Goal: Task Accomplishment & Management: Use online tool/utility

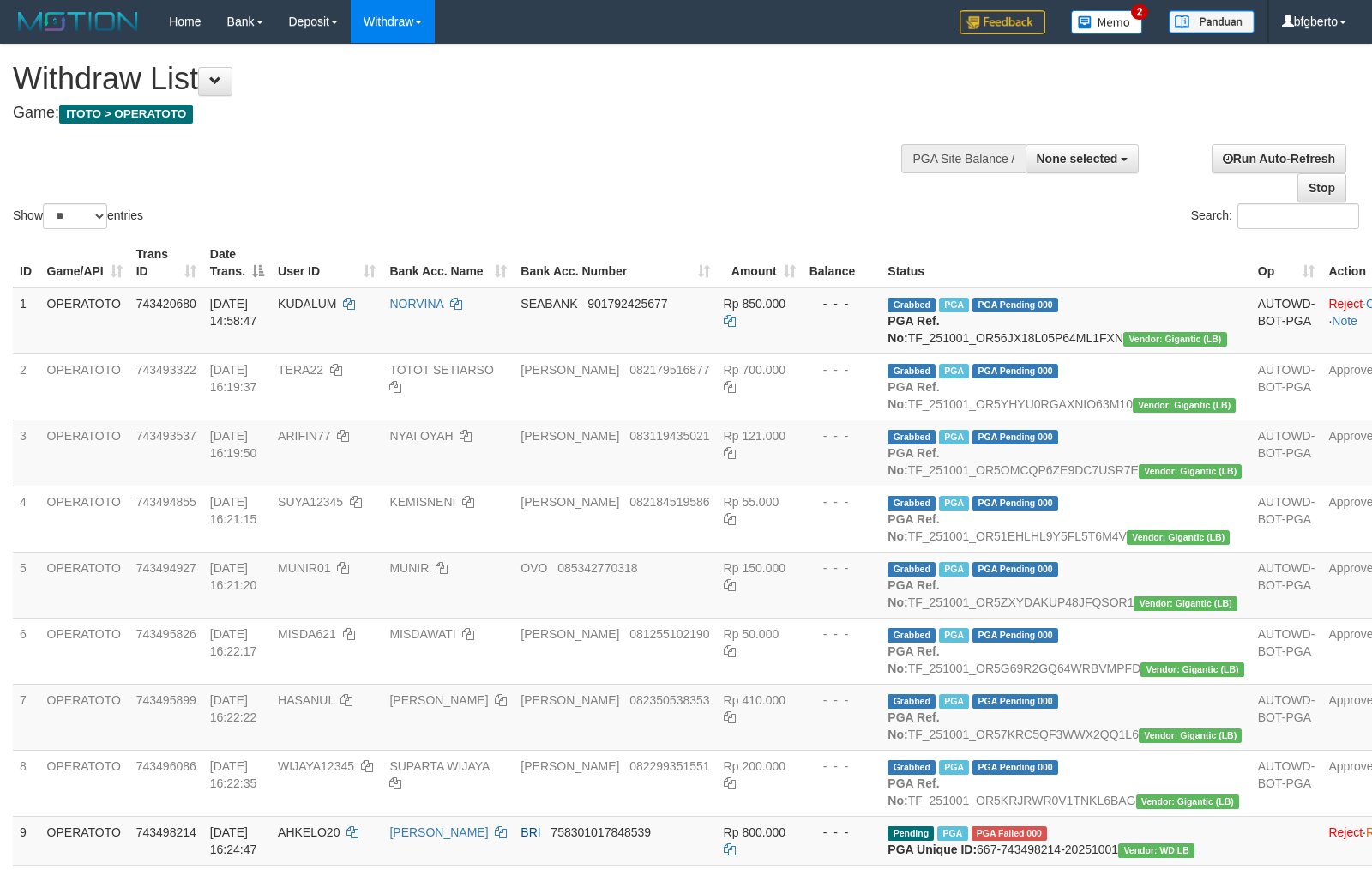
select select
select select "**"
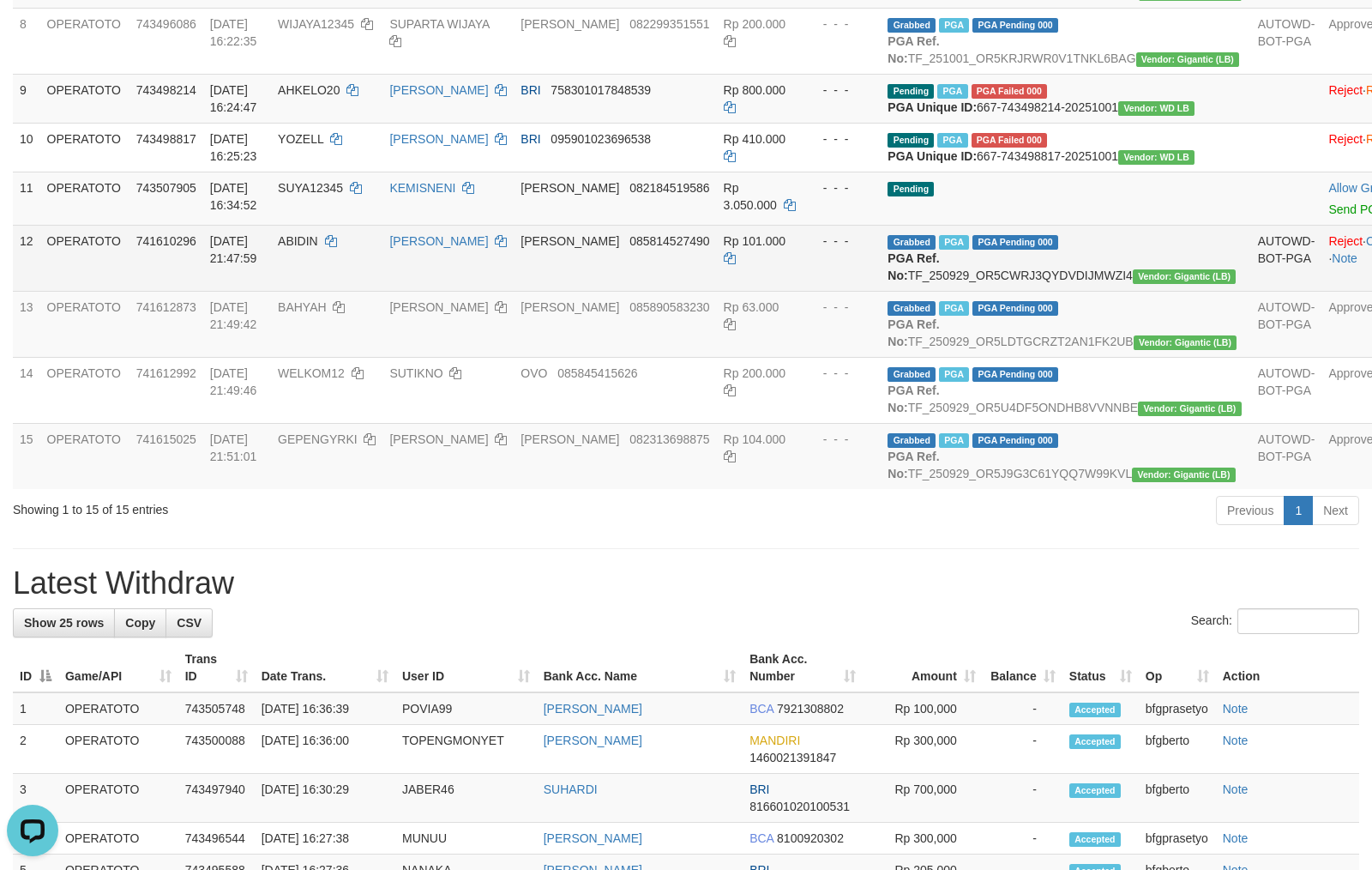
click at [694, 291] on td "[PERSON_NAME] 085814527490" at bounding box center [615, 258] width 203 height 66
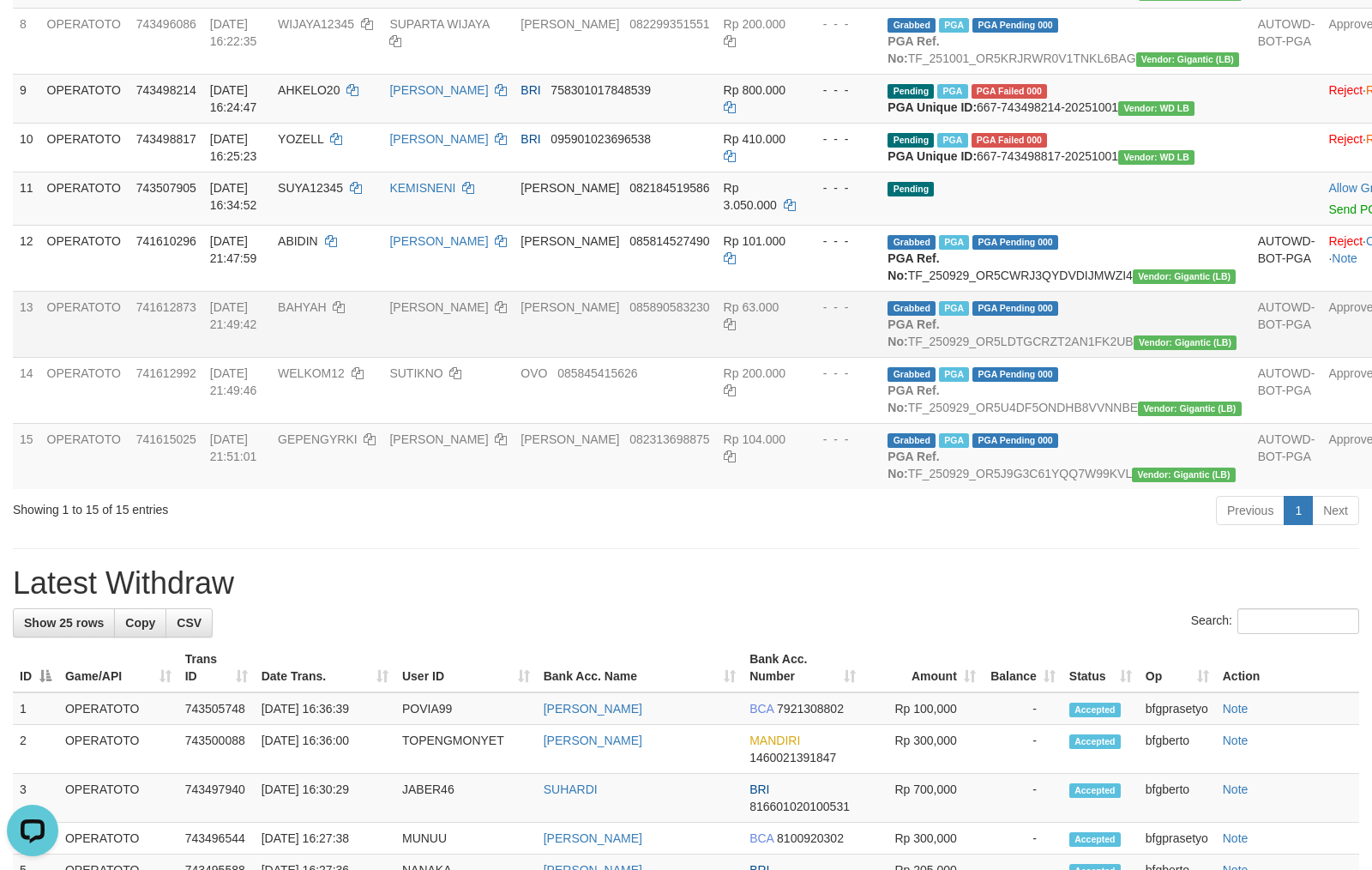
click at [352, 357] on td "BAHYAH" at bounding box center [327, 324] width 111 height 66
click at [319, 357] on td "BAHYAH" at bounding box center [327, 324] width 111 height 66
copy span "BAHYAH"
click at [767, 357] on td "Rp 63.000" at bounding box center [759, 324] width 86 height 66
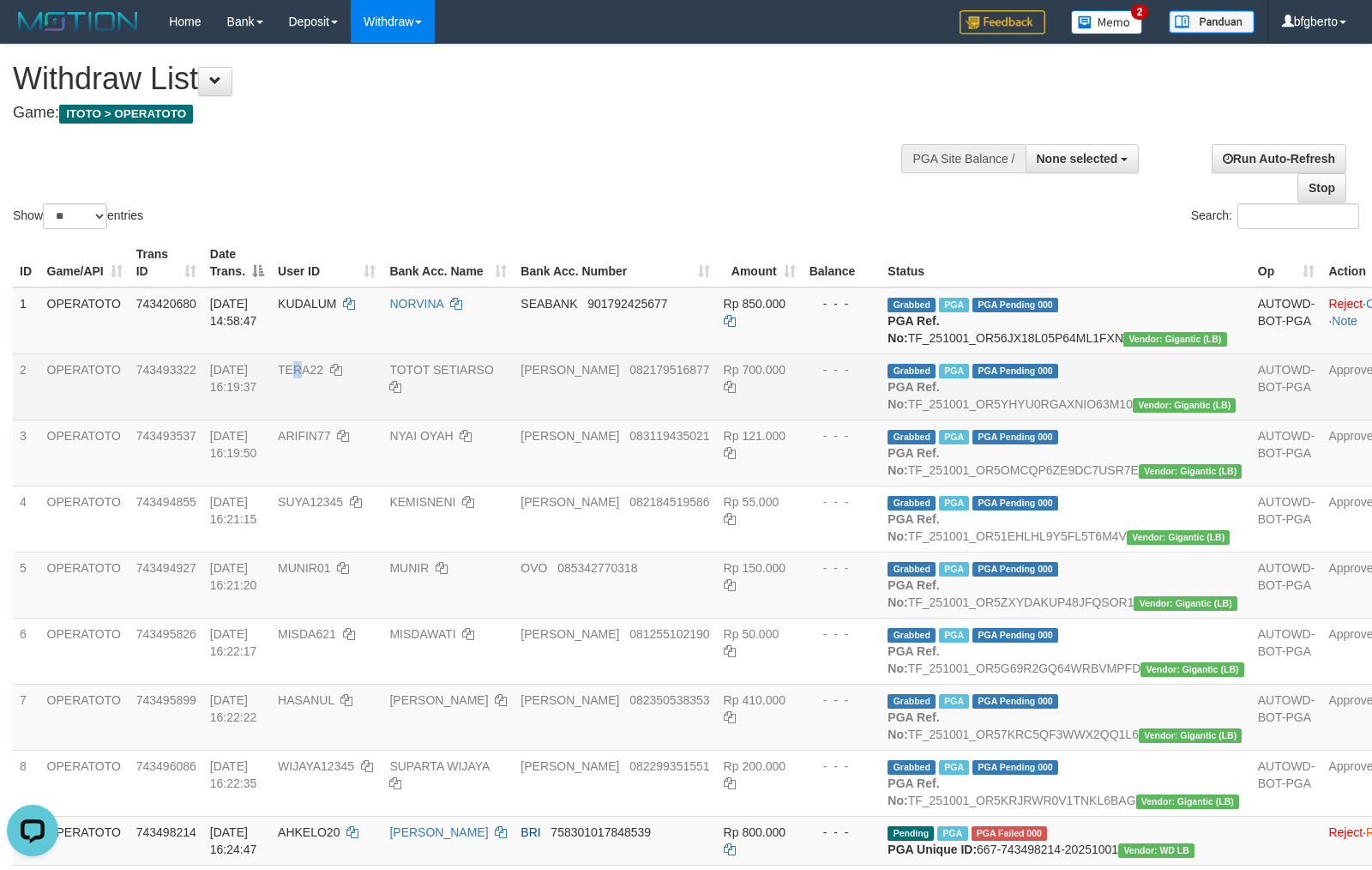
click at [334, 394] on td "TERA22" at bounding box center [327, 387] width 111 height 66
click at [333, 394] on td "TERA22" at bounding box center [327, 387] width 111 height 66
click at [309, 410] on td "TERA22" at bounding box center [327, 387] width 111 height 66
click at [347, 403] on td "TERA22" at bounding box center [327, 387] width 111 height 66
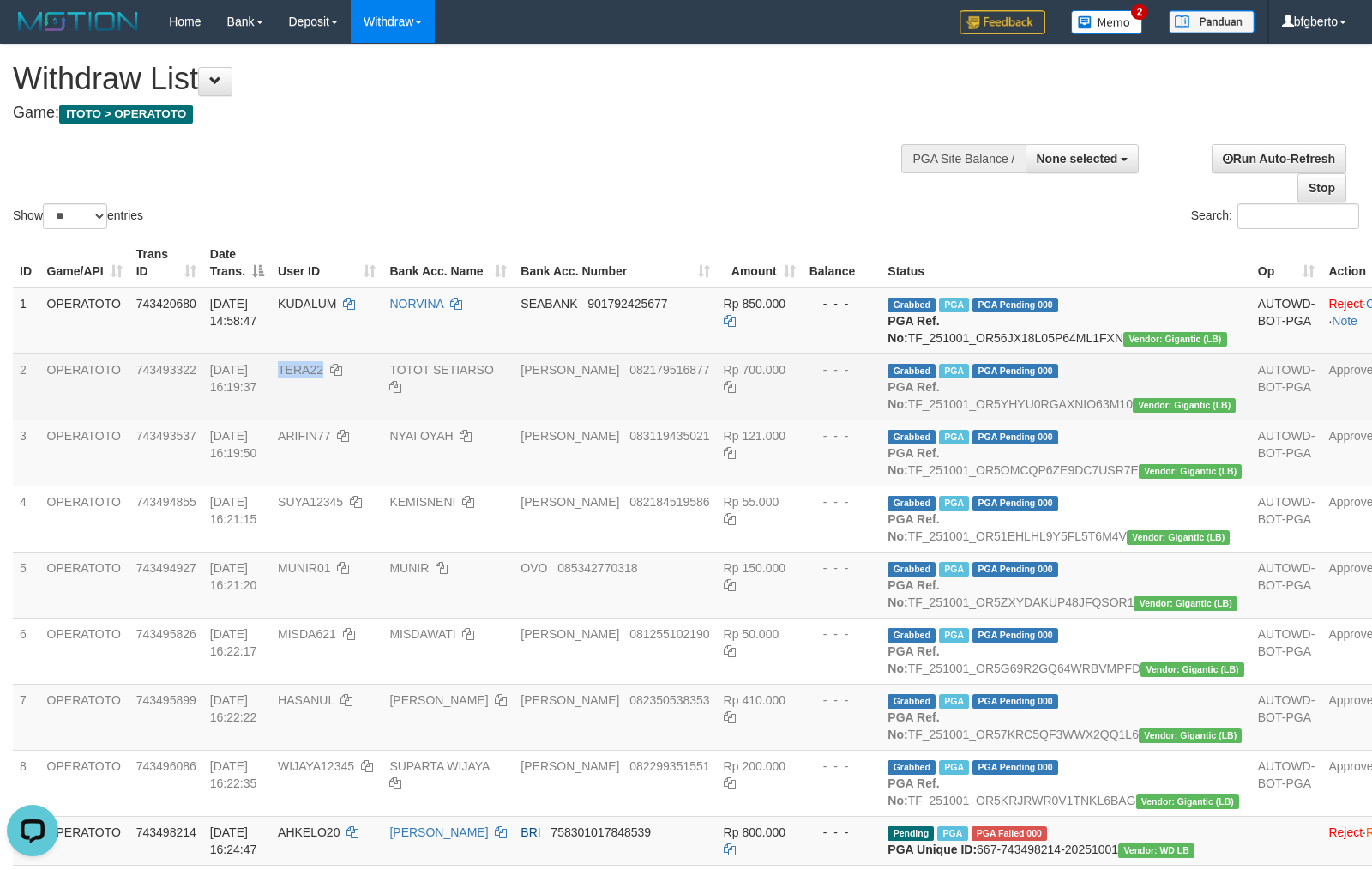
click at [331, 402] on td "TERA22" at bounding box center [327, 387] width 111 height 66
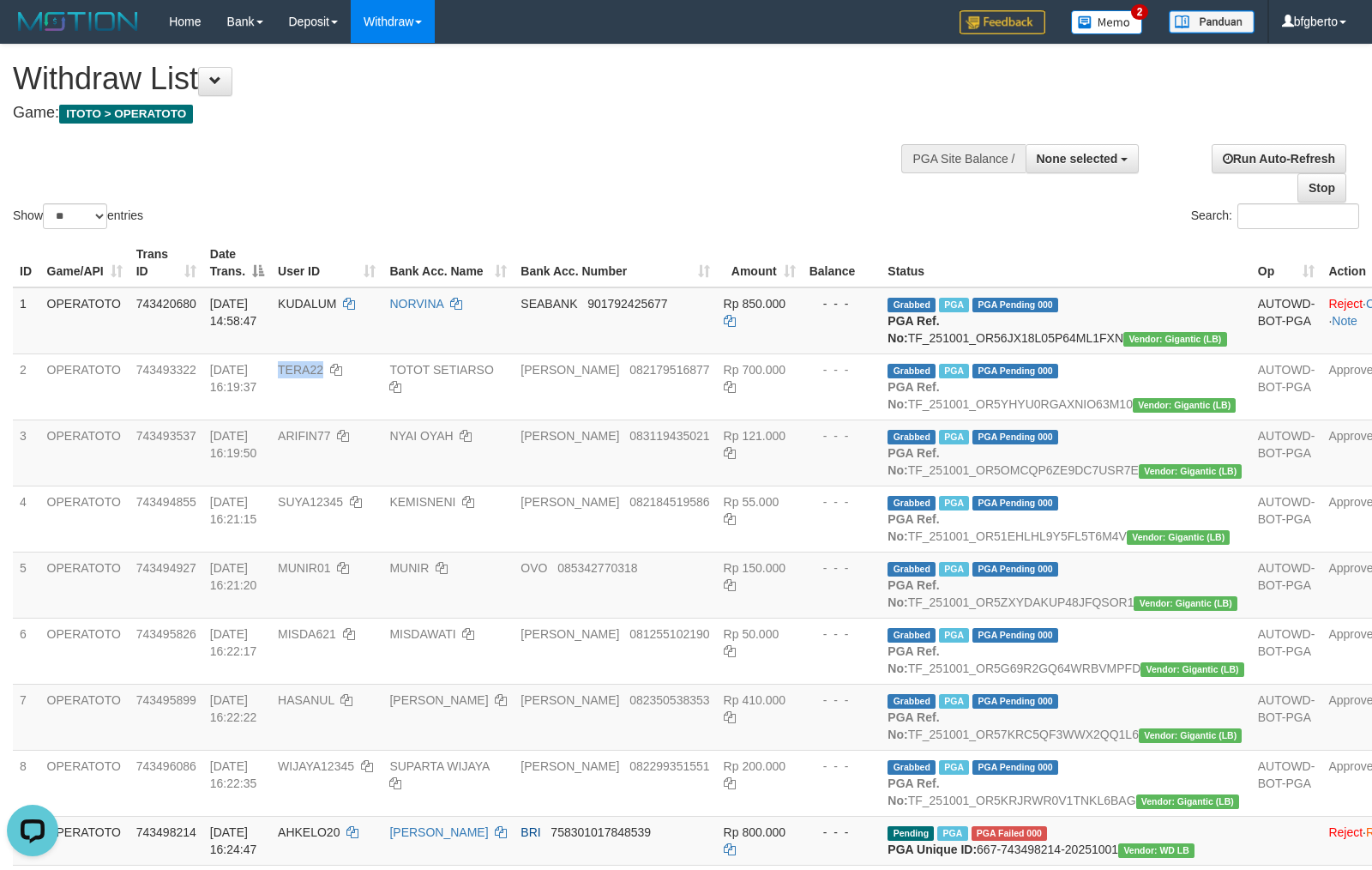
copy span "TERA22"
click at [336, 485] on td "ARIFIN77" at bounding box center [327, 452] width 111 height 66
drag, startPoint x: 336, startPoint y: 498, endPoint x: 319, endPoint y: 492, distance: 18.0
click at [334, 485] on td "ARIFIN77" at bounding box center [327, 452] width 111 height 66
click at [317, 485] on td "ARIFIN77" at bounding box center [327, 452] width 111 height 66
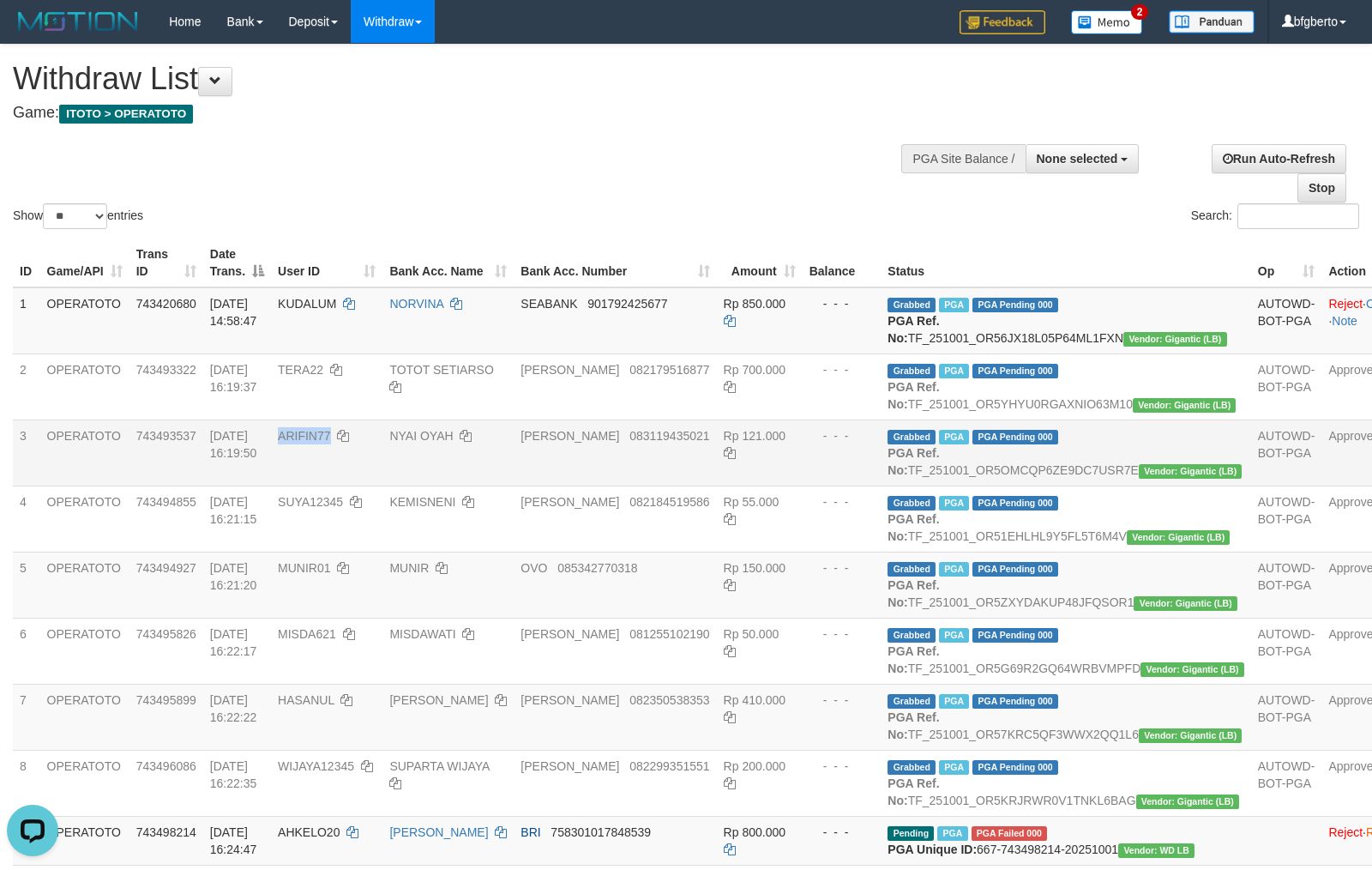
copy span "ARIFIN77"
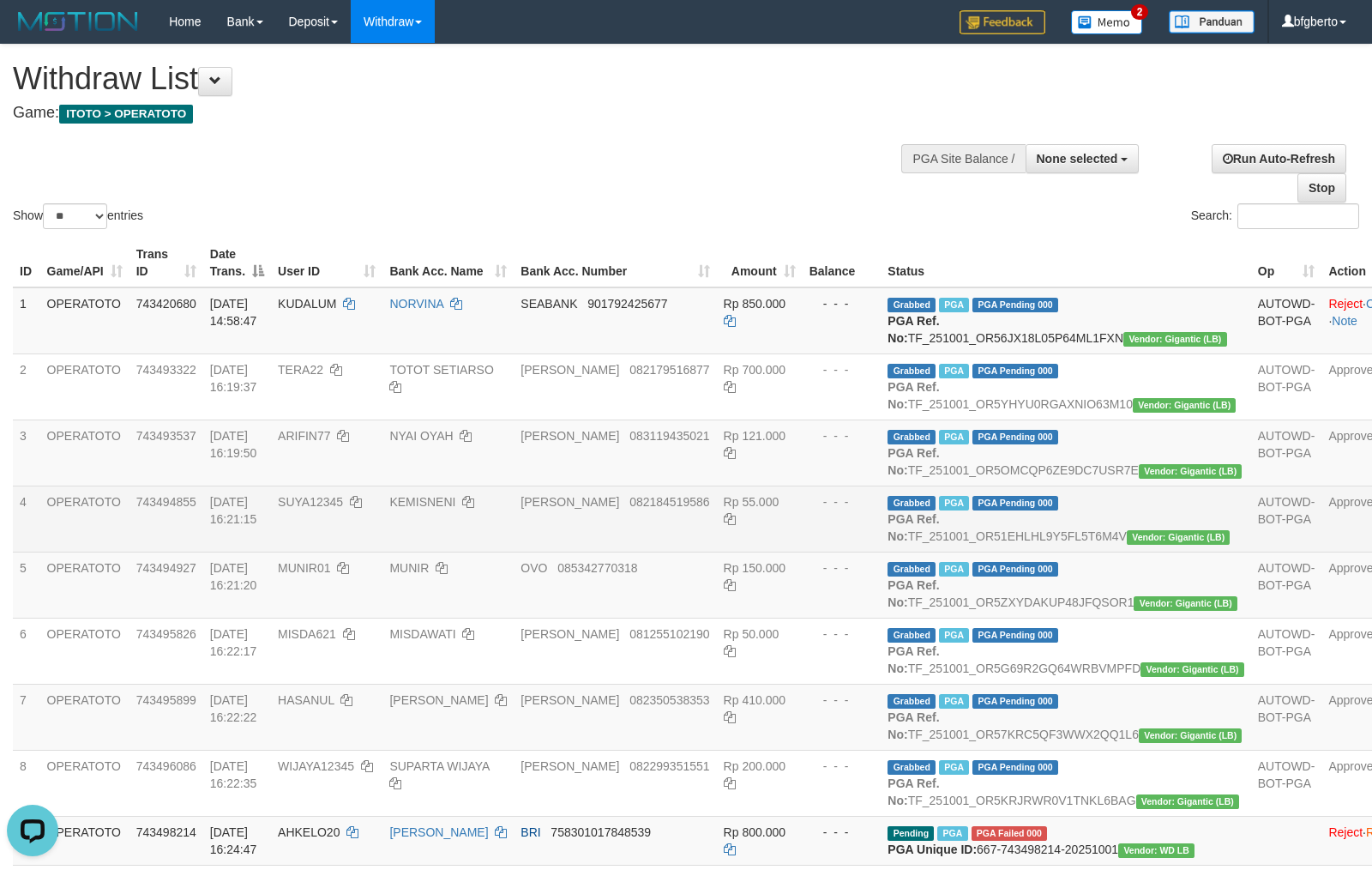
click at [348, 552] on td "SUYA12345" at bounding box center [327, 518] width 111 height 66
drag, startPoint x: 348, startPoint y: 566, endPoint x: 330, endPoint y: 566, distance: 18.0
click at [344, 552] on td "SUYA12345" at bounding box center [327, 518] width 111 height 66
click at [330, 552] on td "SUYA12345" at bounding box center [327, 518] width 111 height 66
copy span "SUYA12345"
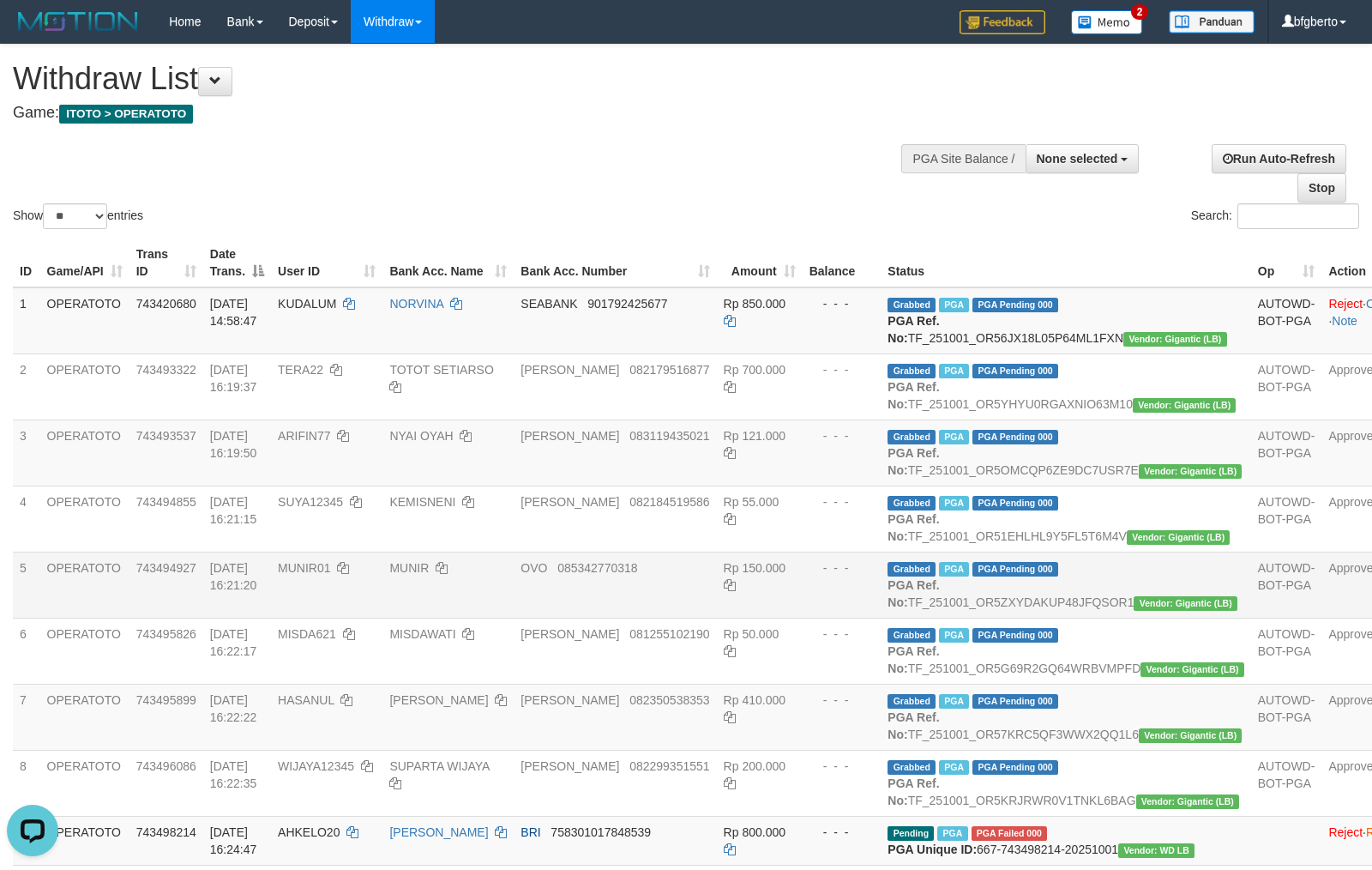
click at [340, 618] on td "MUNIR01" at bounding box center [327, 585] width 111 height 66
click at [325, 618] on td "MUNIR01" at bounding box center [327, 585] width 111 height 66
copy span "MUNIR01"
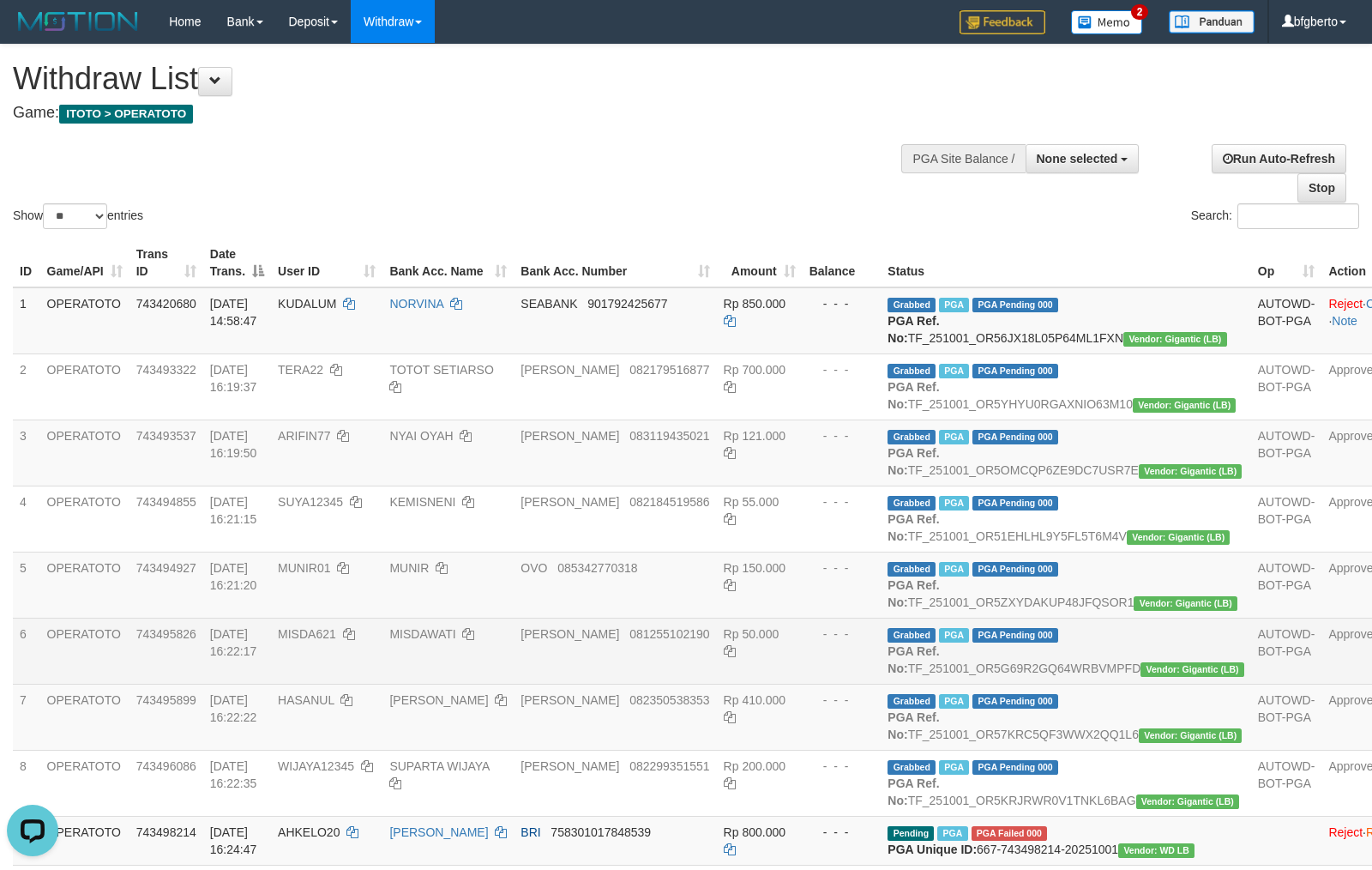
click at [334, 684] on td "MISDA621" at bounding box center [327, 651] width 111 height 66
drag, startPoint x: 317, startPoint y: 739, endPoint x: 371, endPoint y: 742, distance: 54.1
click at [317, 684] on td "MISDA621" at bounding box center [327, 651] width 111 height 66
copy span "MISDA621"
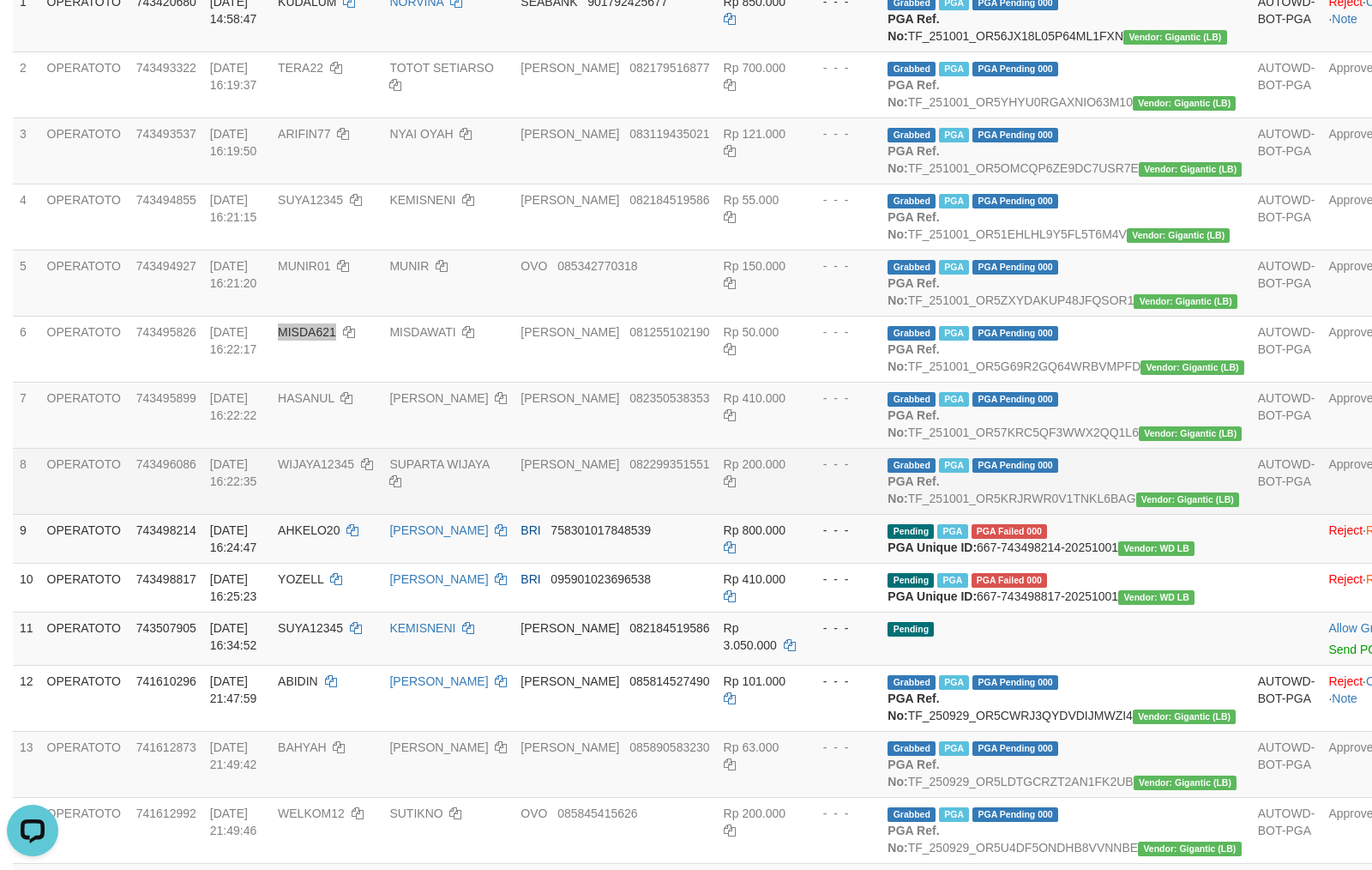
scroll to position [305, 0]
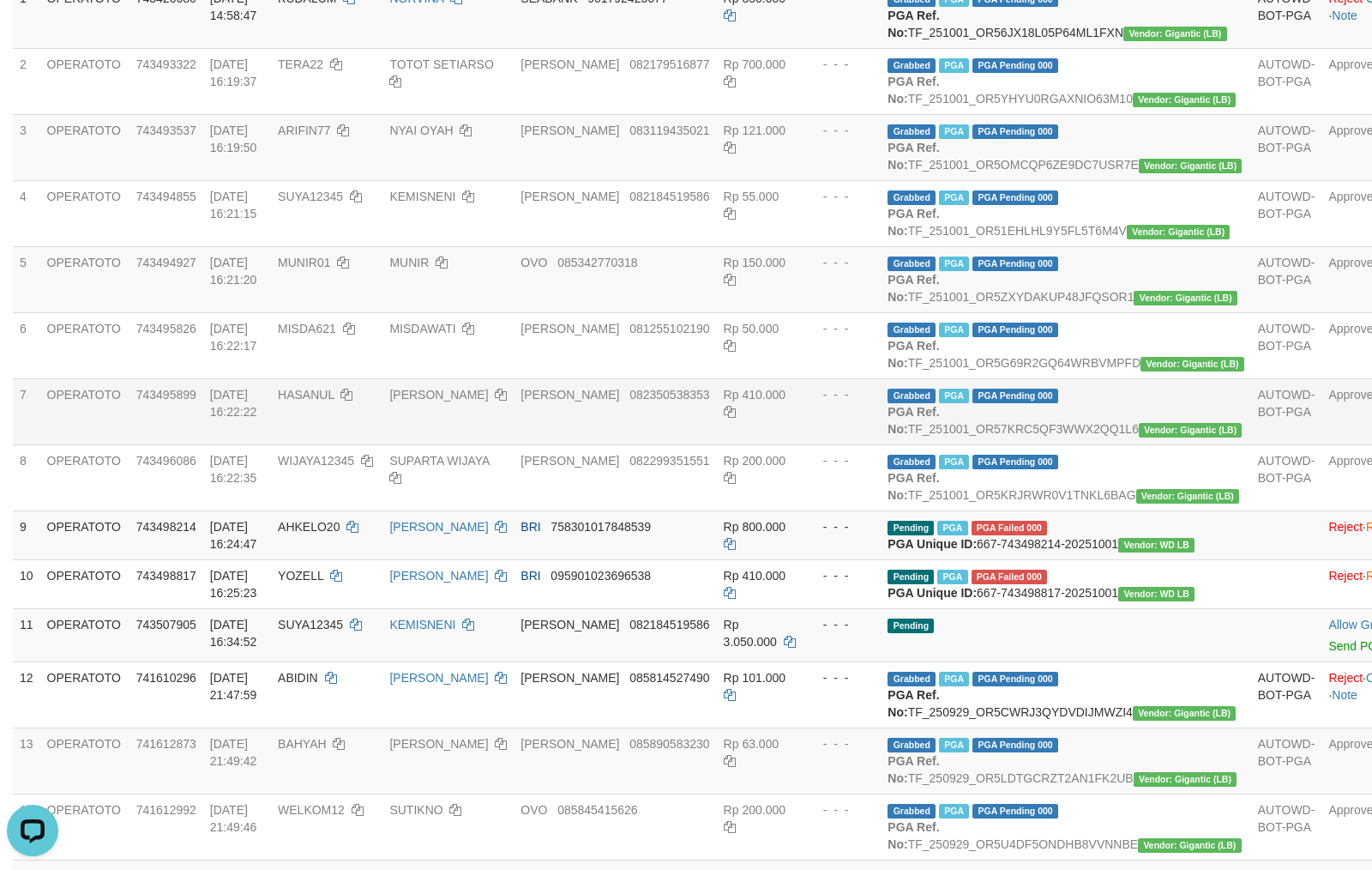
click at [341, 445] on td "HASANUL" at bounding box center [327, 412] width 111 height 66
click at [327, 445] on td "HASANUL" at bounding box center [327, 412] width 111 height 66
copy span "HASANUL"
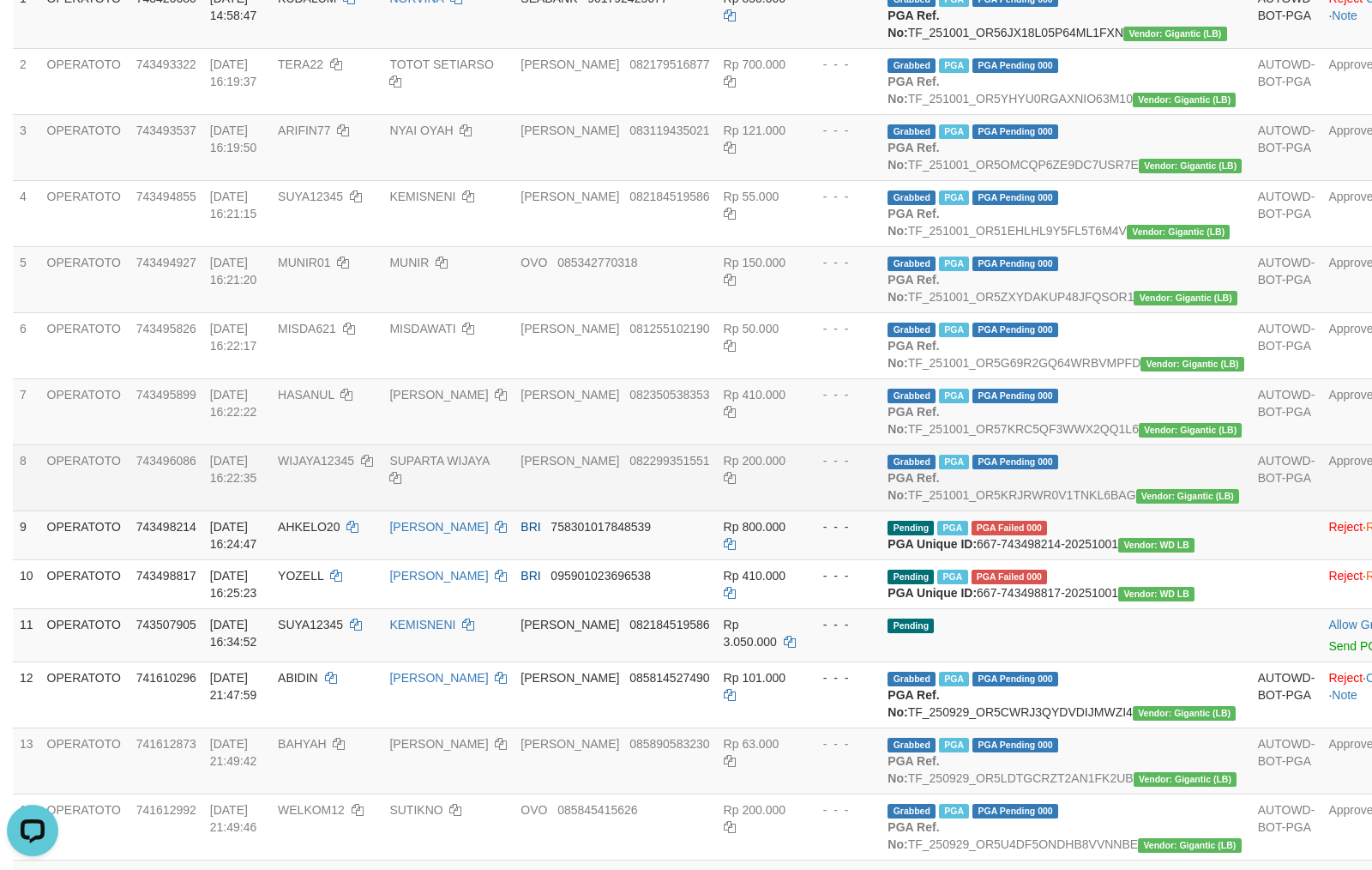
click at [364, 510] on td "WIJAYA12345" at bounding box center [327, 478] width 111 height 66
drag, startPoint x: 364, startPoint y: 601, endPoint x: 334, endPoint y: 599, distance: 30.1
click at [362, 510] on td "WIJAYA12345" at bounding box center [327, 478] width 111 height 66
click at [334, 510] on td "WIJAYA12345" at bounding box center [327, 478] width 111 height 66
copy span "WIJAYA12345"
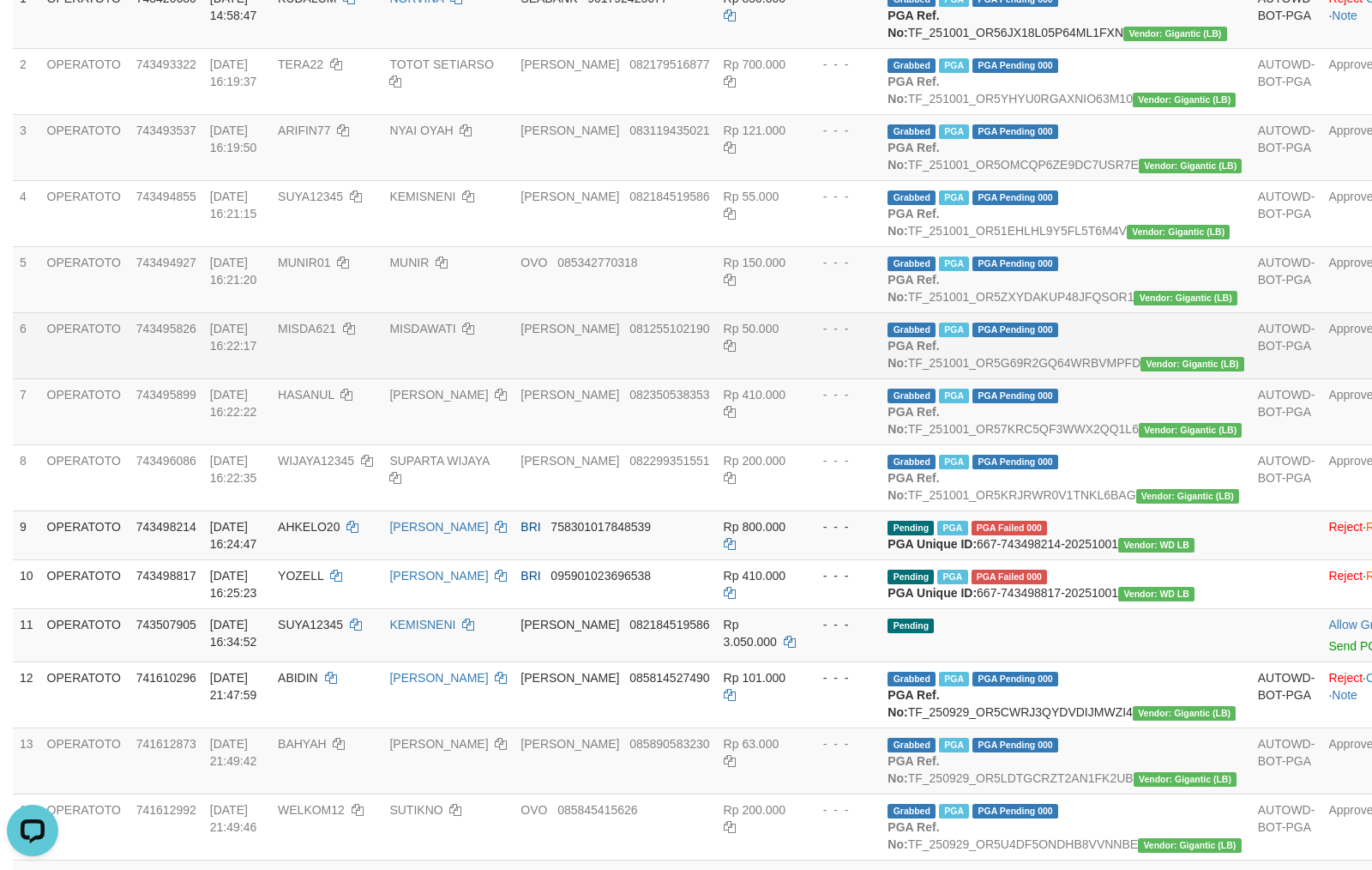
click at [708, 379] on td "[PERSON_NAME] 081255102190" at bounding box center [615, 345] width 203 height 66
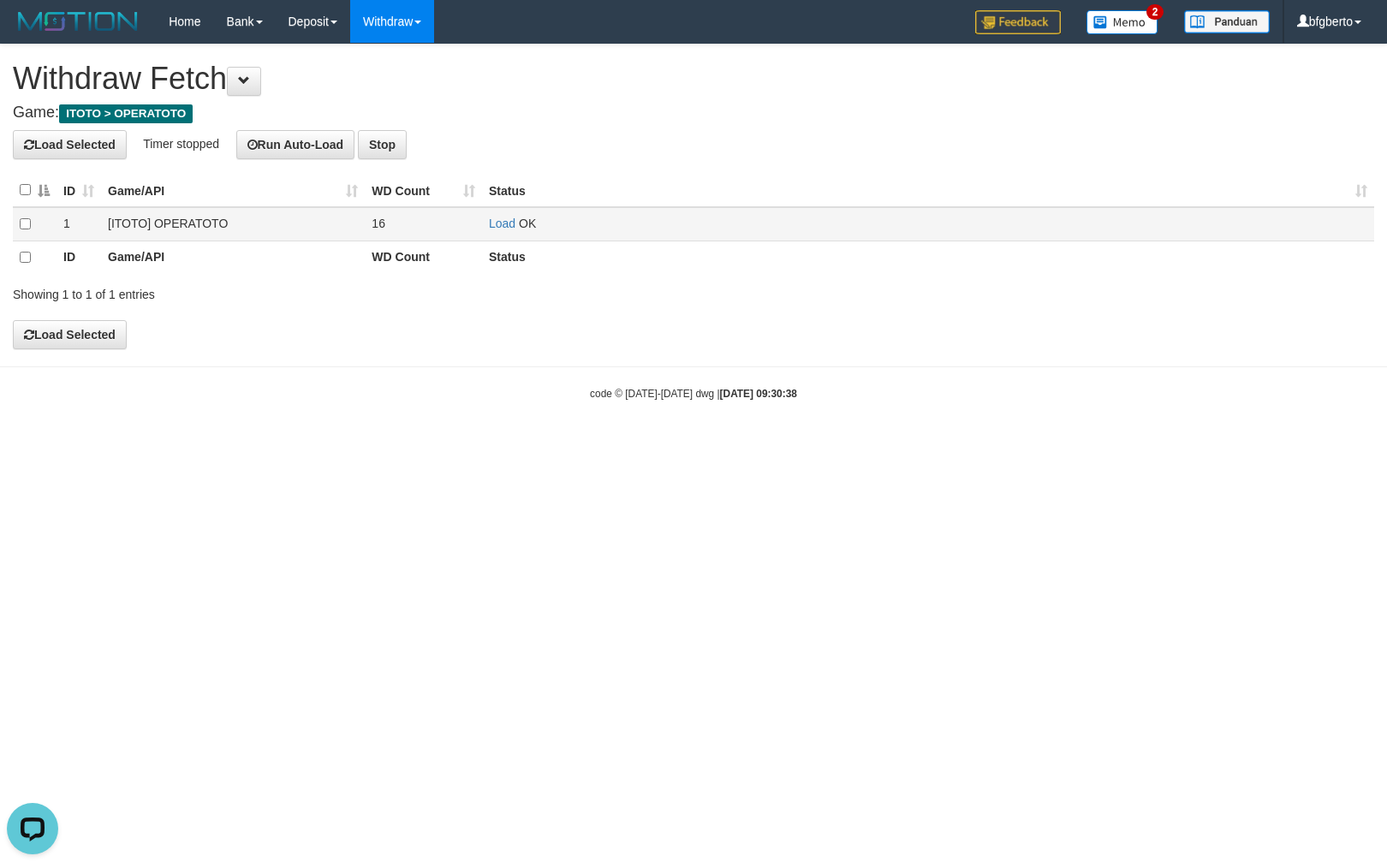
click at [501, 220] on link "Load" at bounding box center [503, 224] width 27 height 14
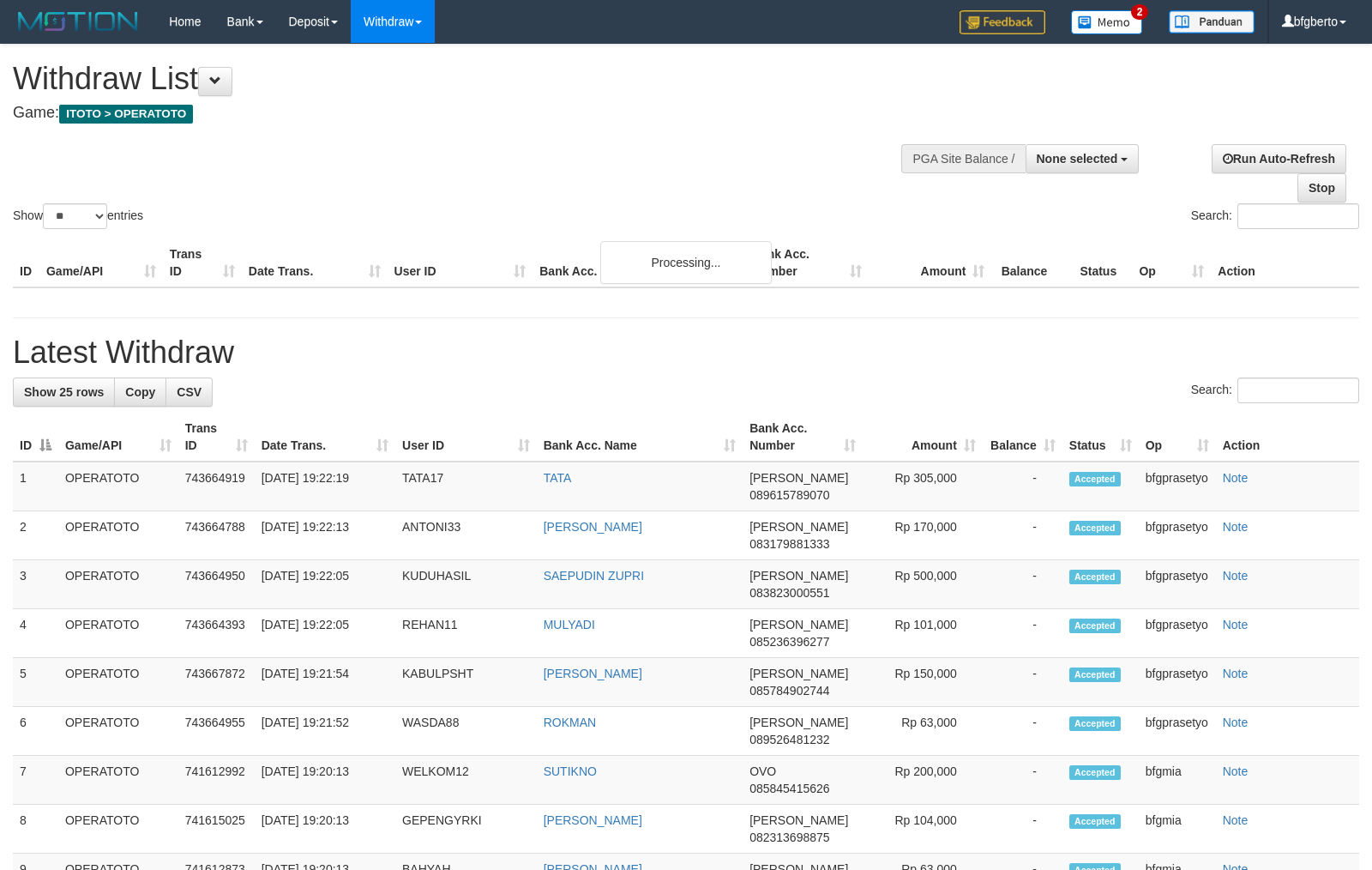
select select
select select "**"
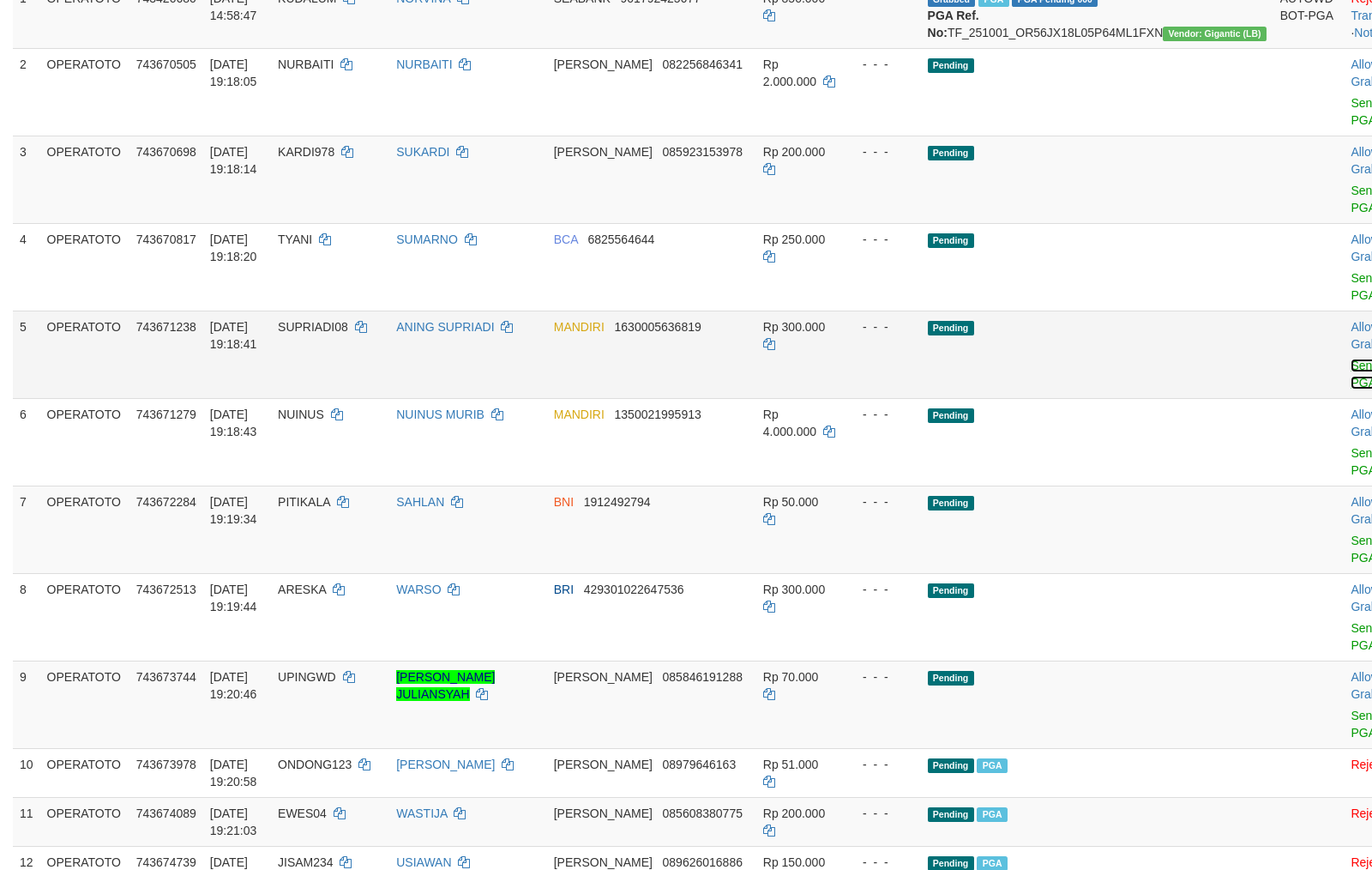
click at [1351, 390] on link "Send PGA" at bounding box center [1364, 374] width 28 height 31
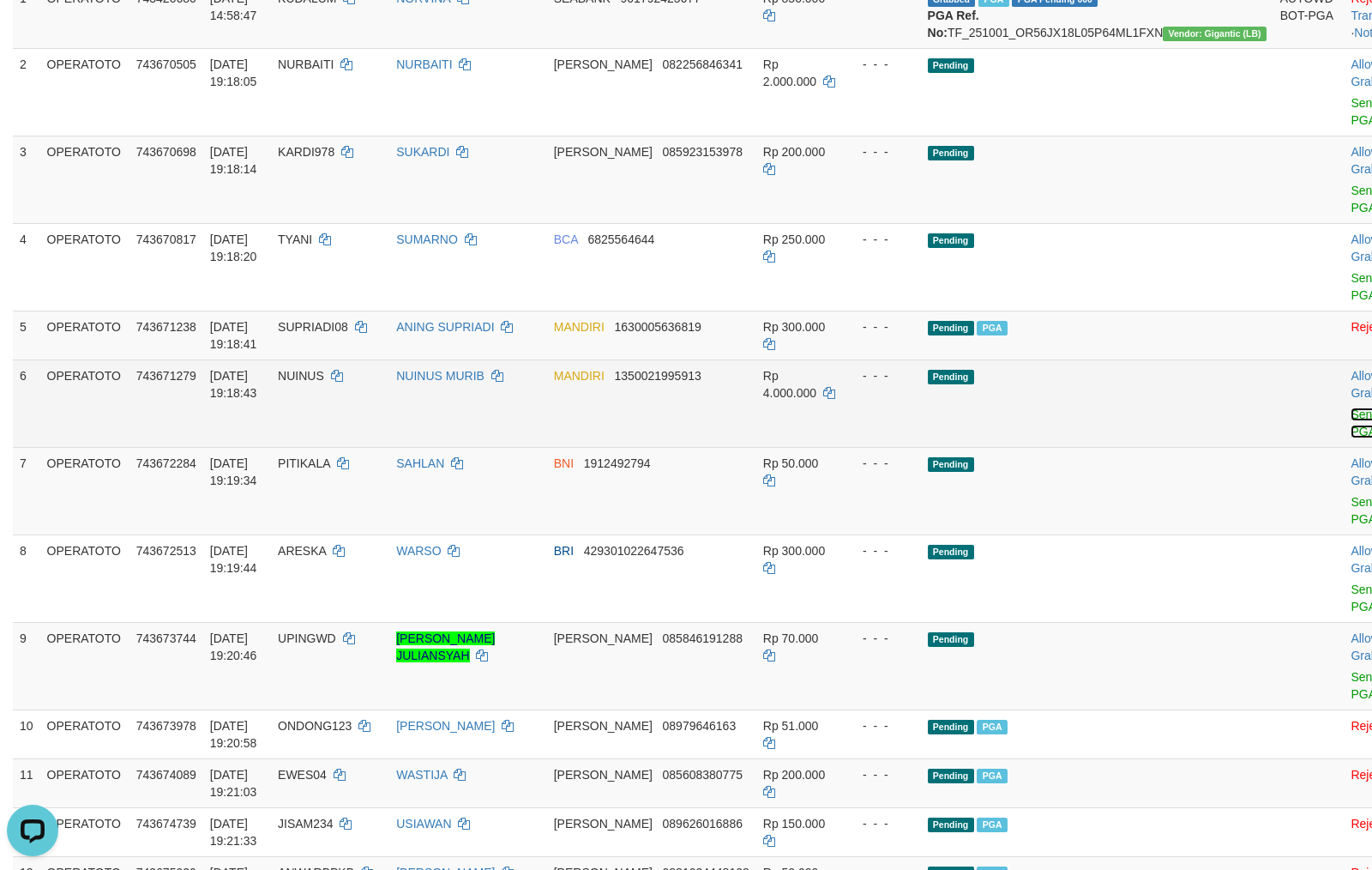
click at [1351, 439] on link "Send PGA" at bounding box center [1364, 423] width 28 height 31
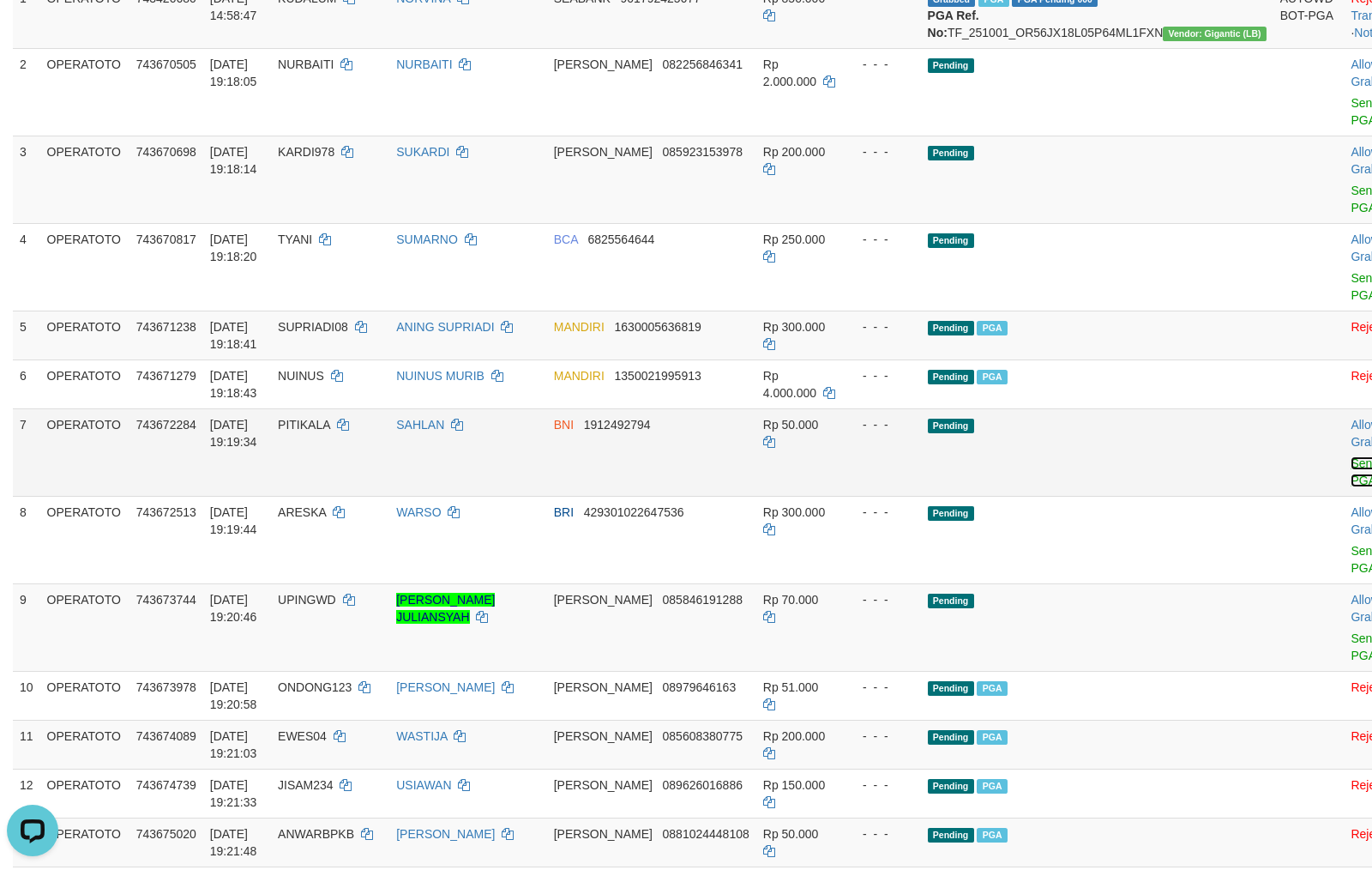
click at [1351, 487] on link "Send PGA" at bounding box center [1364, 472] width 28 height 31
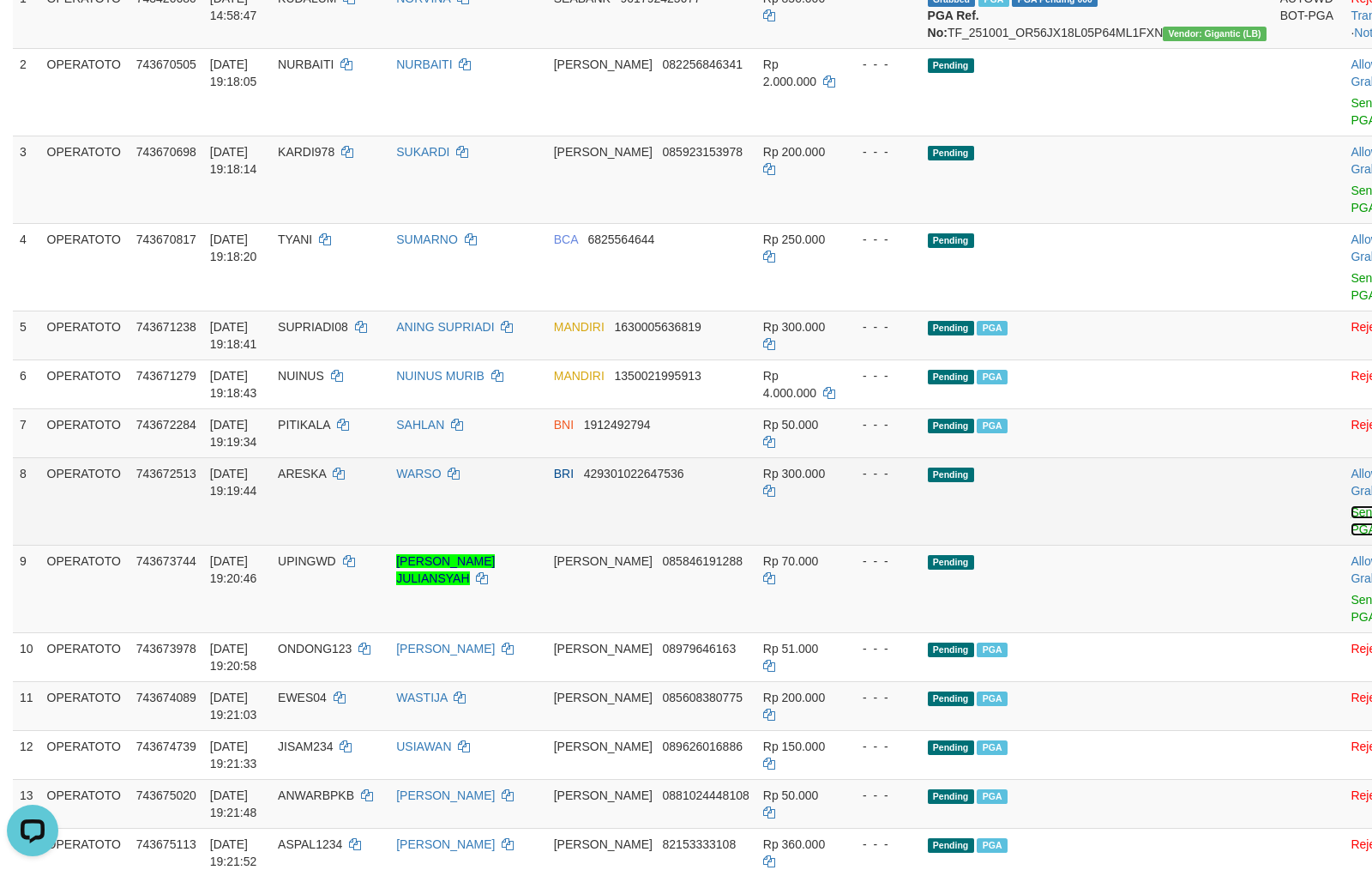
click at [1351, 536] on link "Send PGA" at bounding box center [1364, 521] width 28 height 31
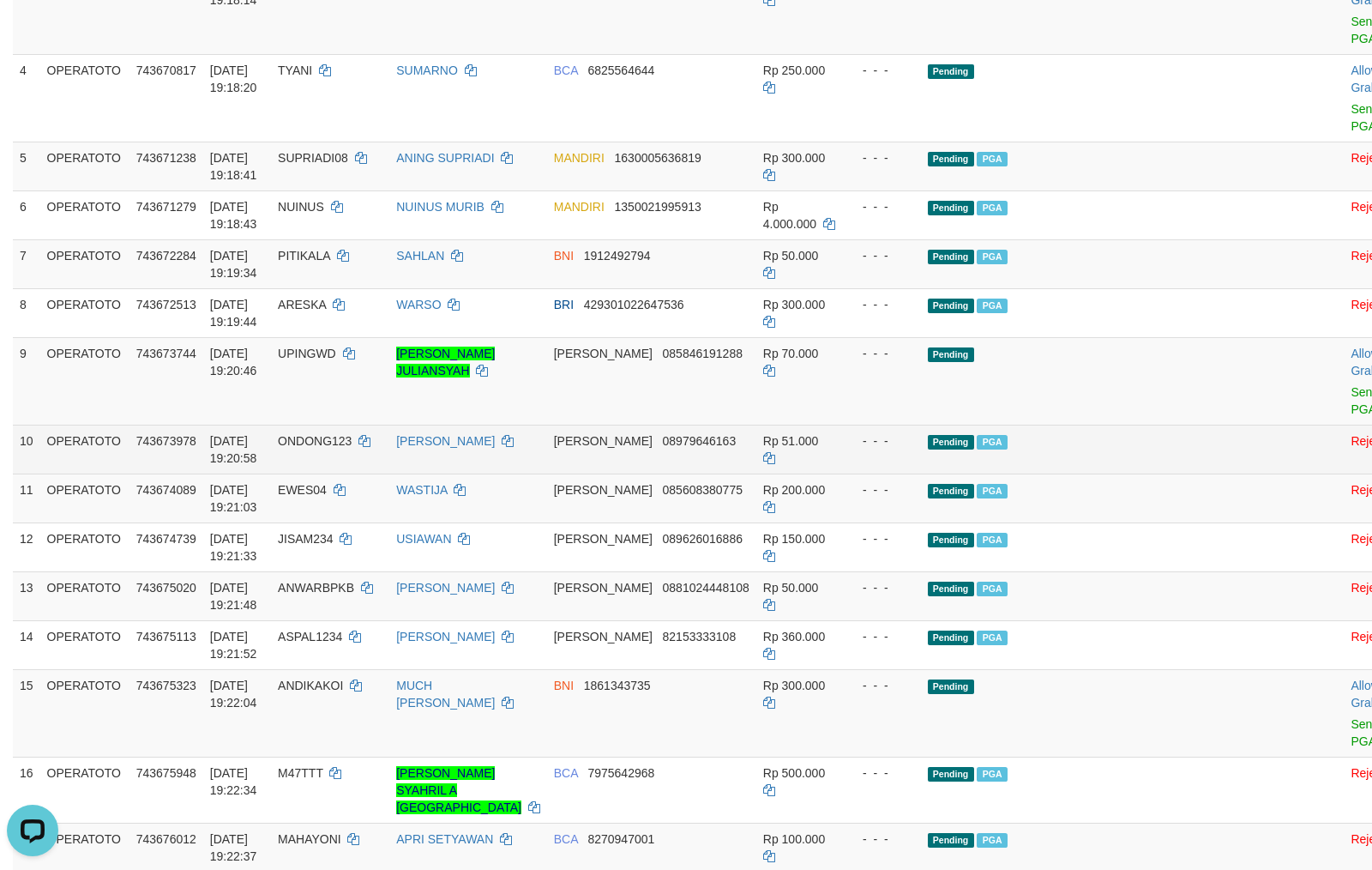
scroll to position [624, 0]
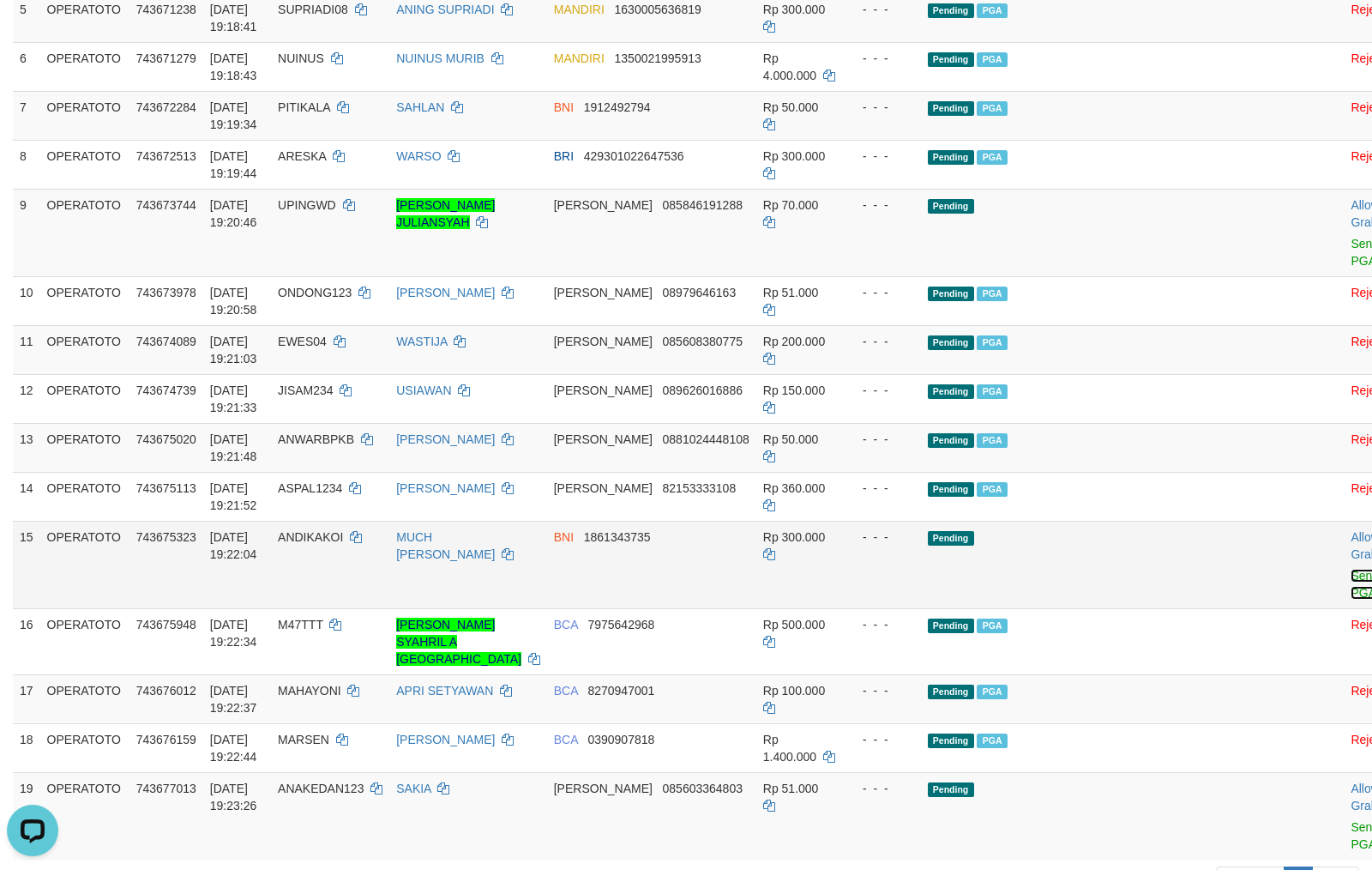
click at [1351, 600] on link "Send PGA" at bounding box center [1364, 585] width 28 height 31
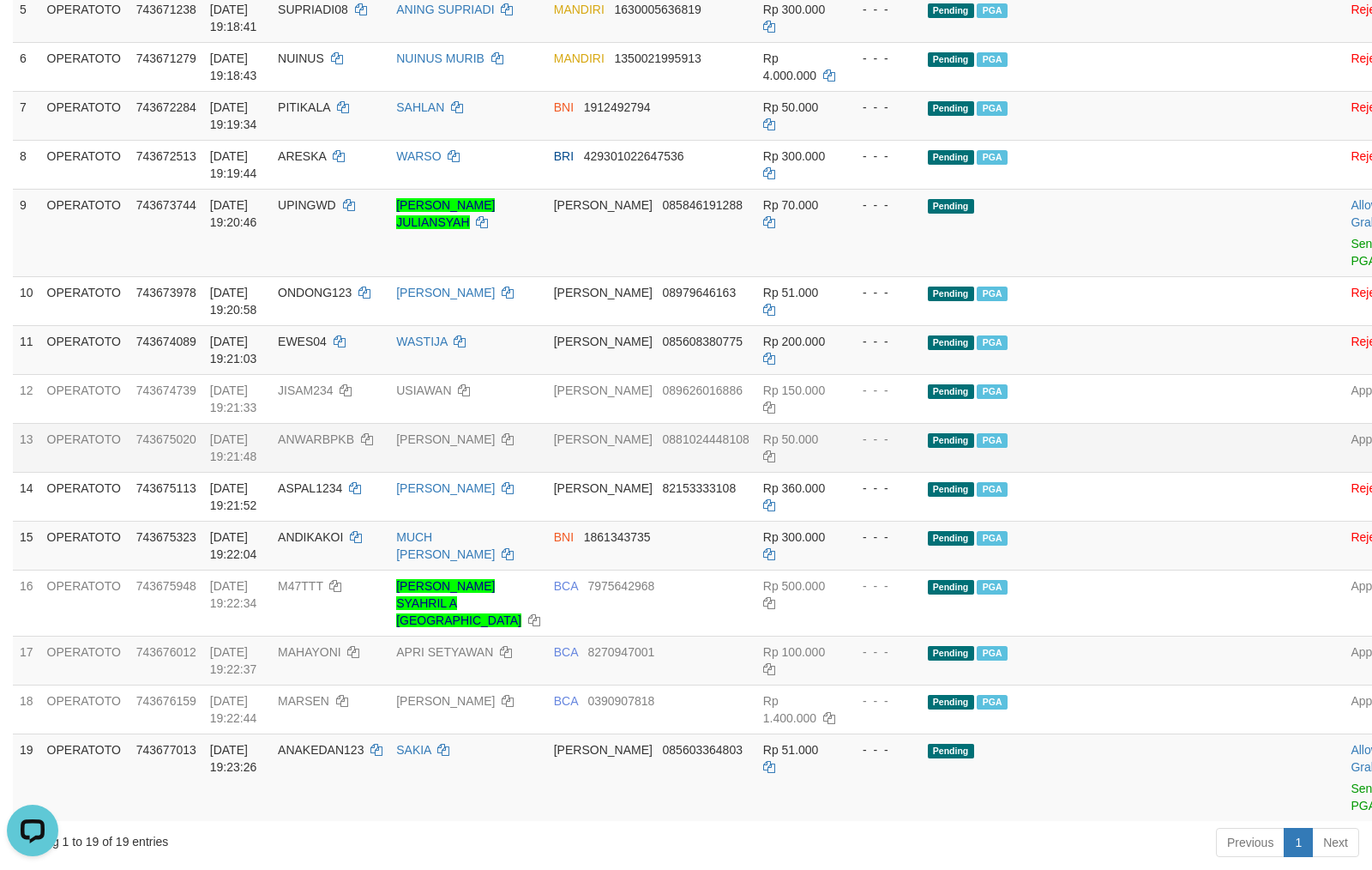
click at [892, 472] on td "- - -" at bounding box center [882, 448] width 79 height 49
click at [1136, 462] on td "Pending PGA" at bounding box center [1097, 448] width 353 height 49
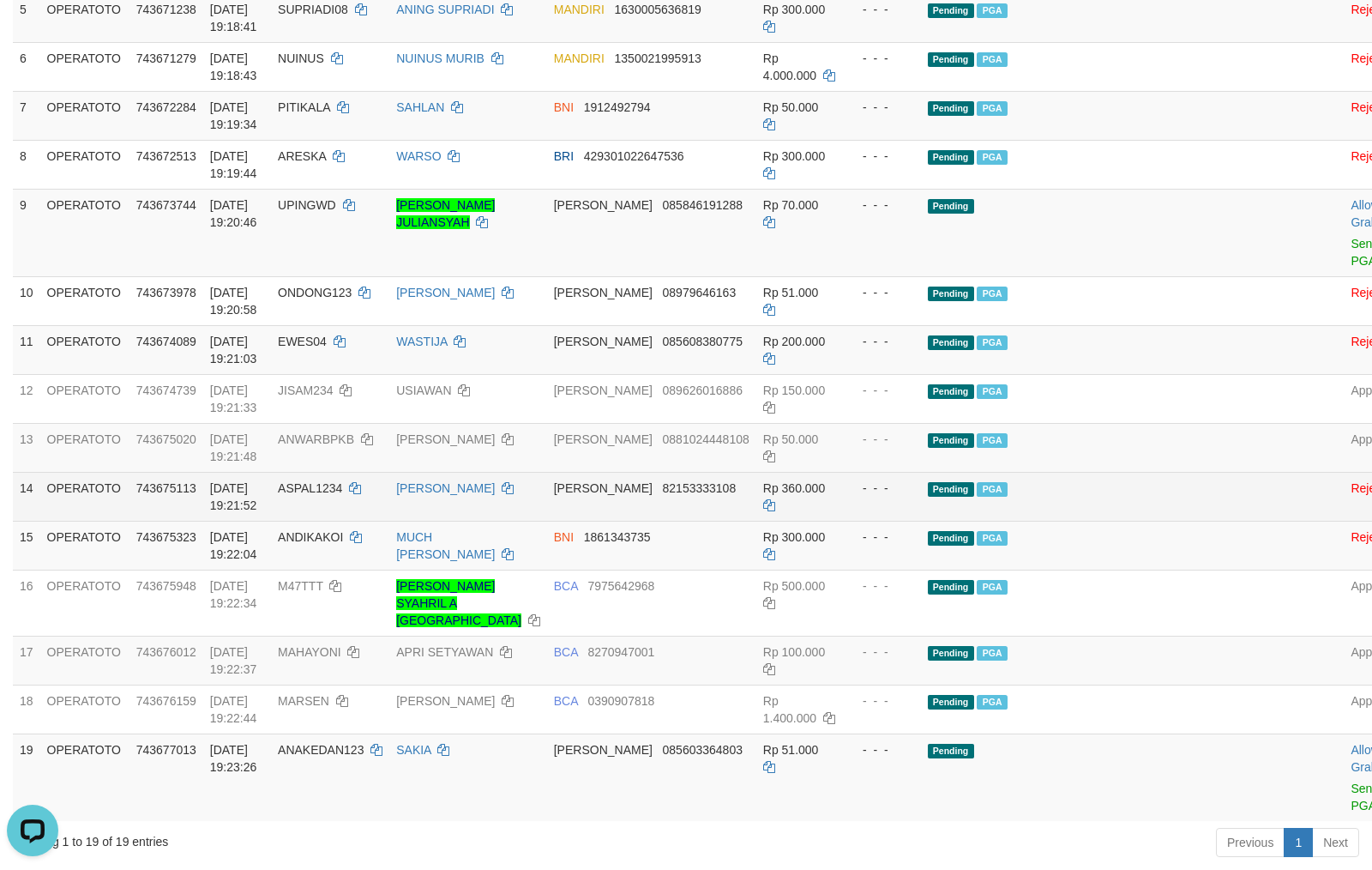
click at [885, 520] on td "- - -" at bounding box center [882, 496] width 79 height 49
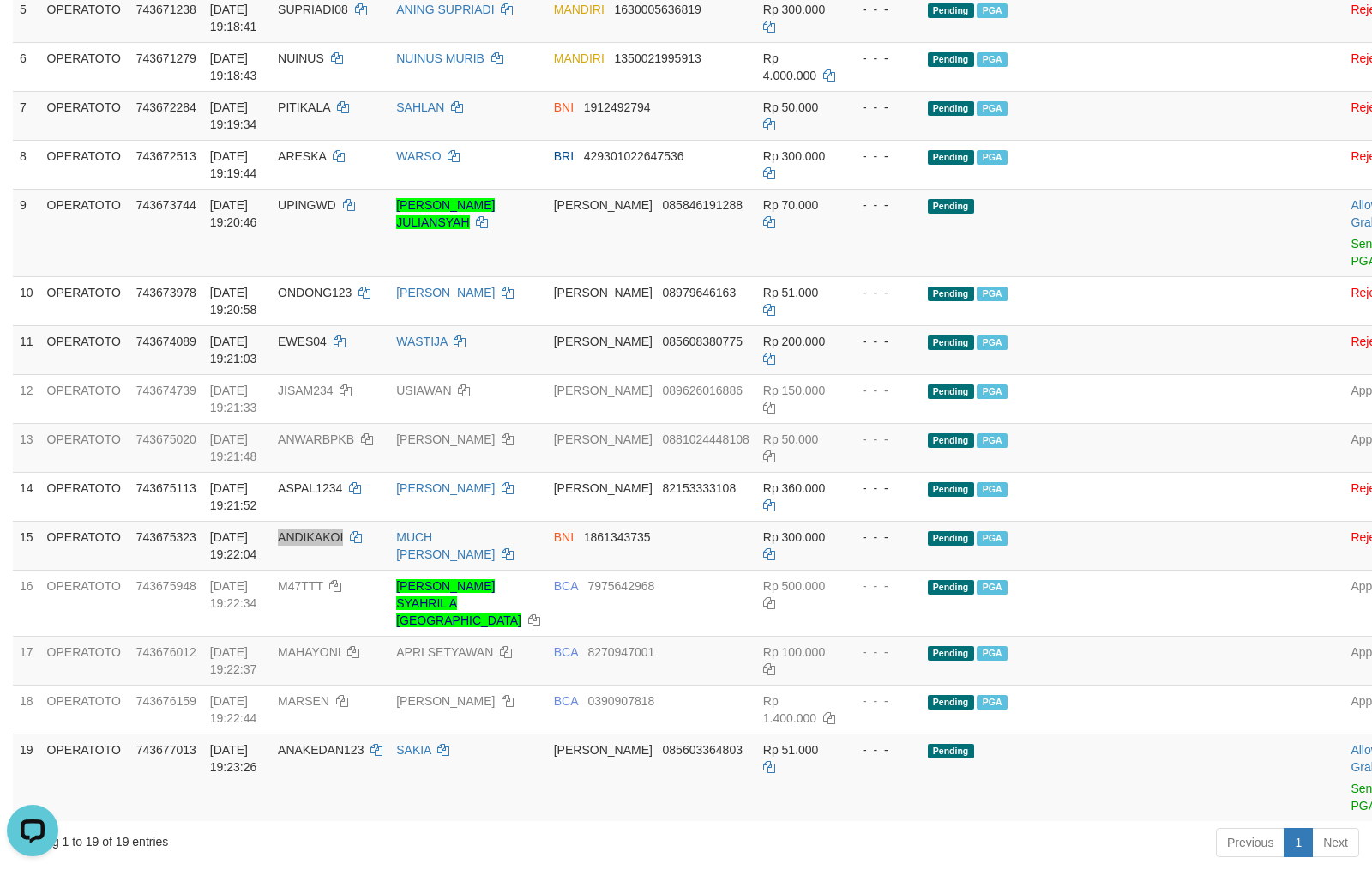
scroll to position [585, 0]
click at [741, 544] on td "BNI 1861343735" at bounding box center [651, 545] width 210 height 49
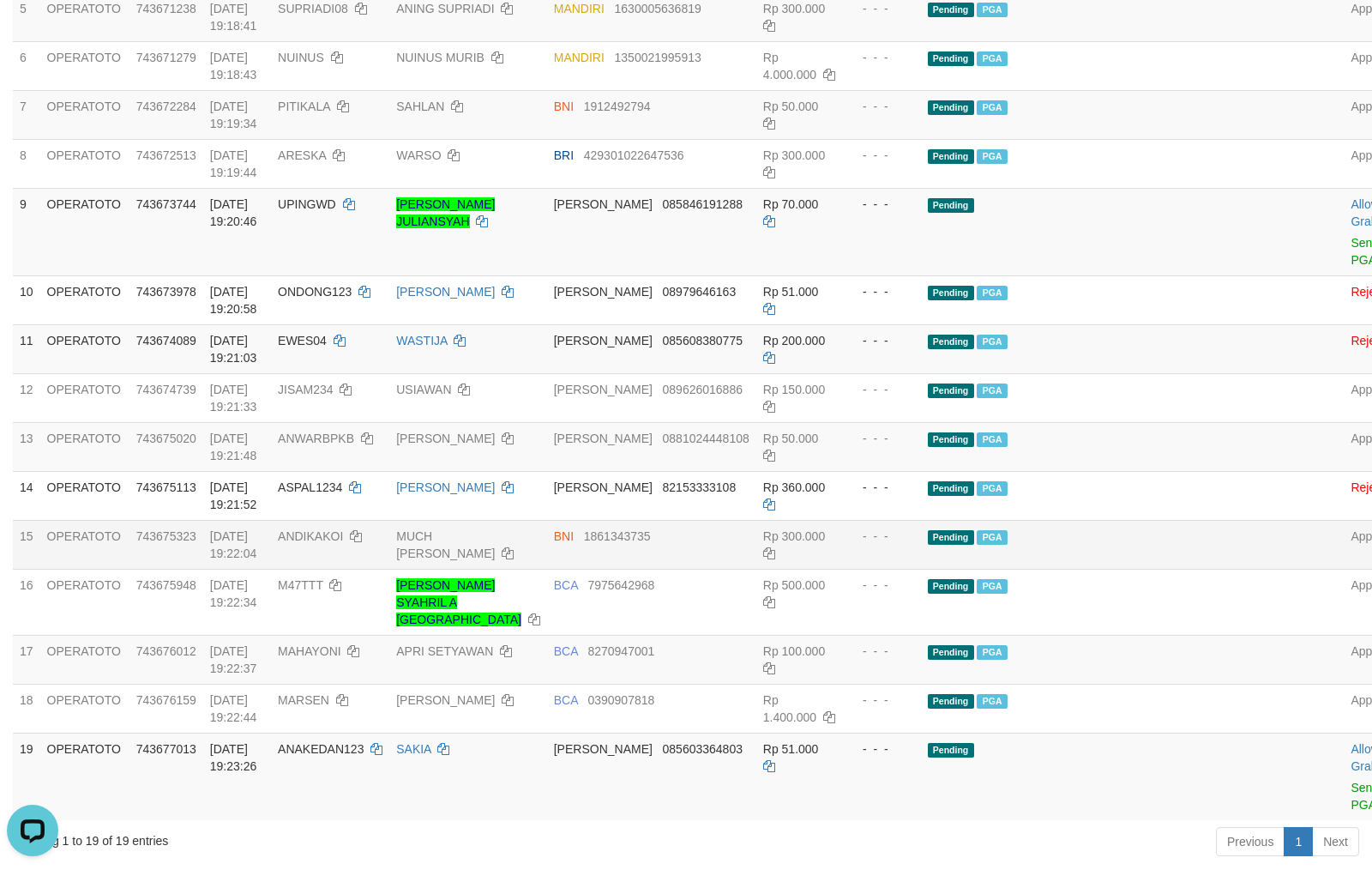
scroll to position [469, 0]
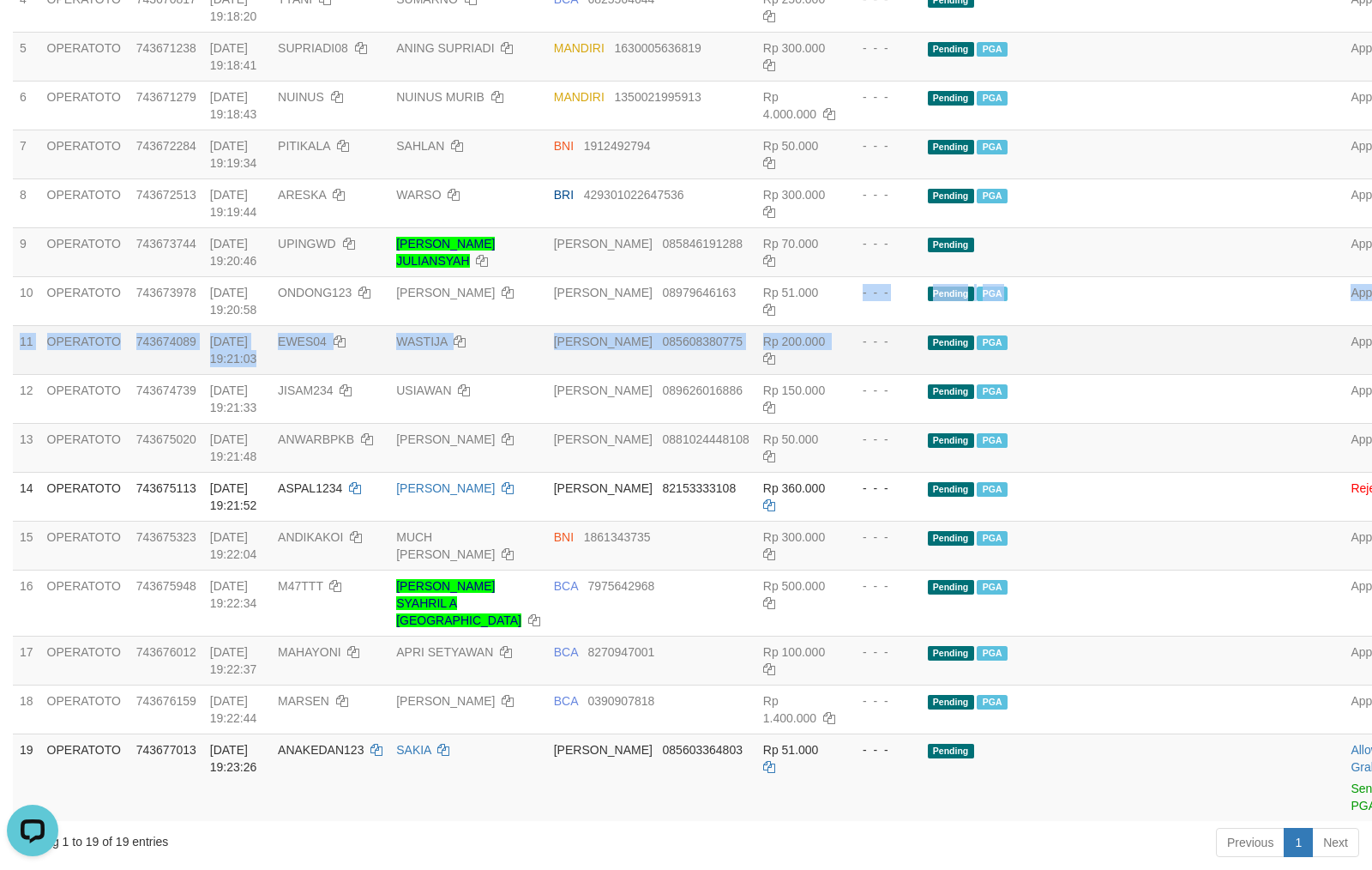
drag, startPoint x: 844, startPoint y: 347, endPoint x: 934, endPoint y: 385, distance: 97.7
click at [844, 344] on tbody "1 OPERATOTO 743420680 01/10/2025 14:58:47 KUDALUM NORVINA SEABANK 901792425677 …" at bounding box center [721, 320] width 1417 height 1002
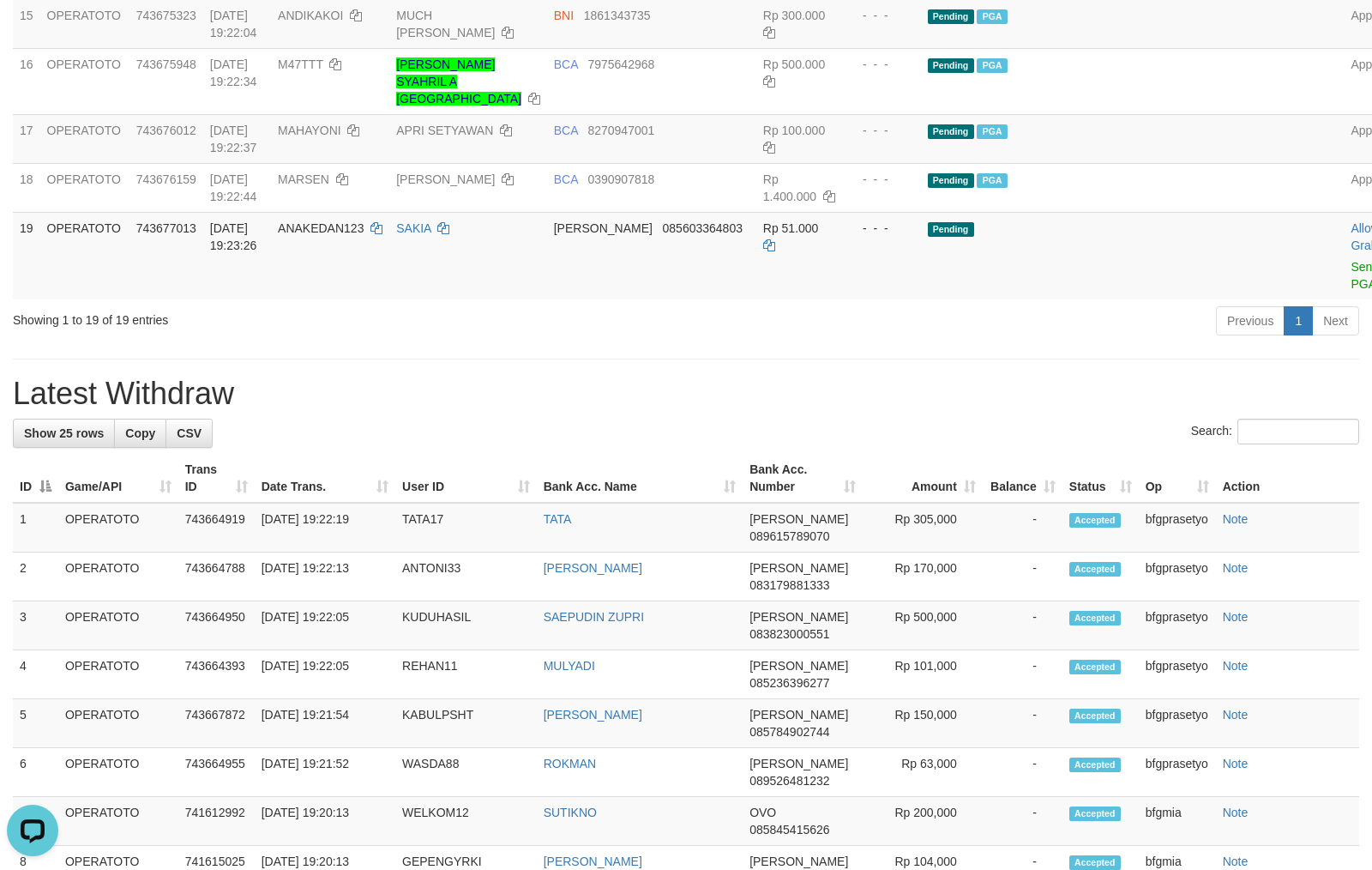
scroll to position [609, 0]
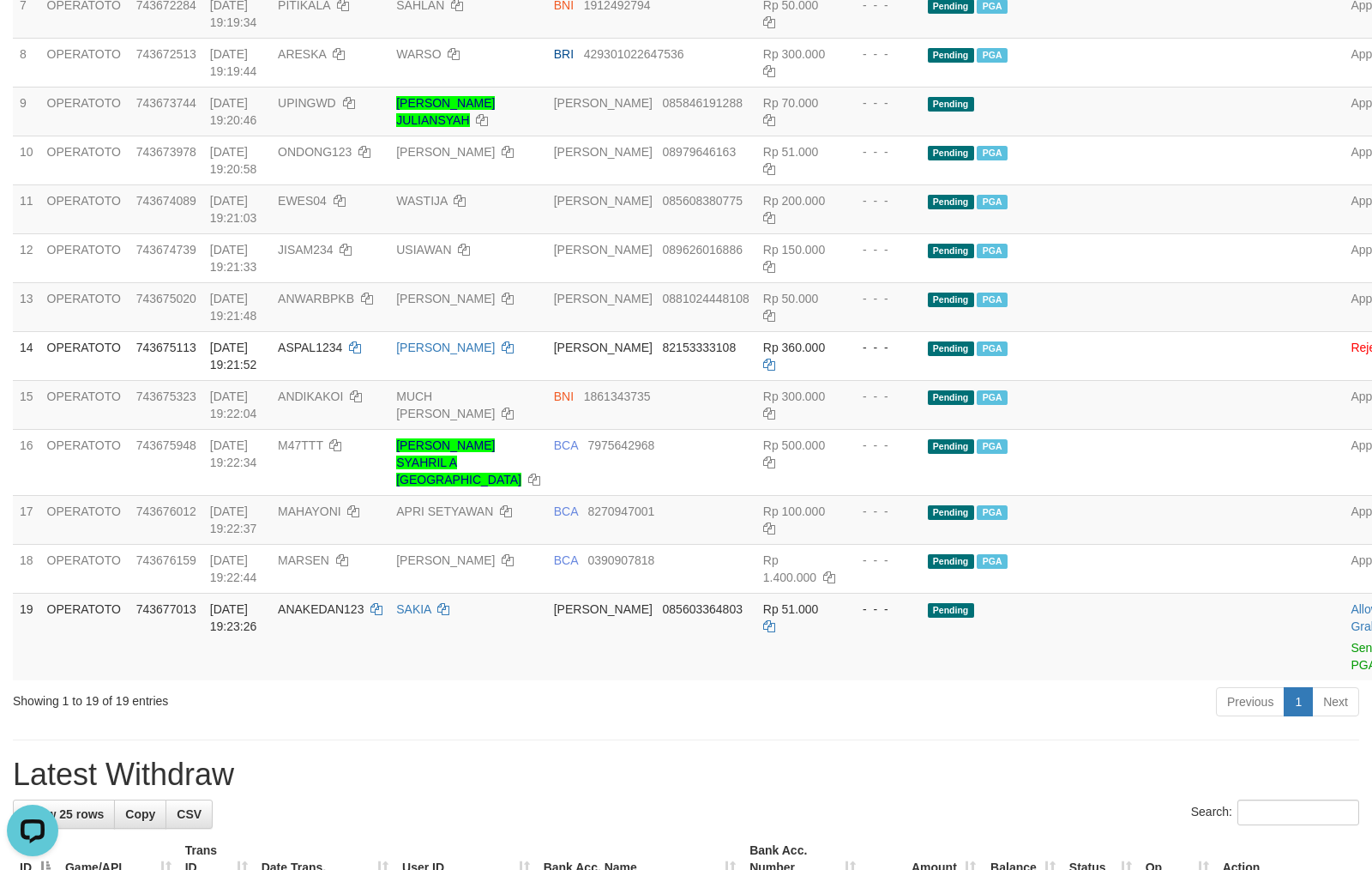
drag, startPoint x: 600, startPoint y: 731, endPoint x: 663, endPoint y: 704, distance: 68.5
click at [600, 732] on div "**********" at bounding box center [686, 811] width 1372 height 2752
